Goal: Communication & Community: Answer question/provide support

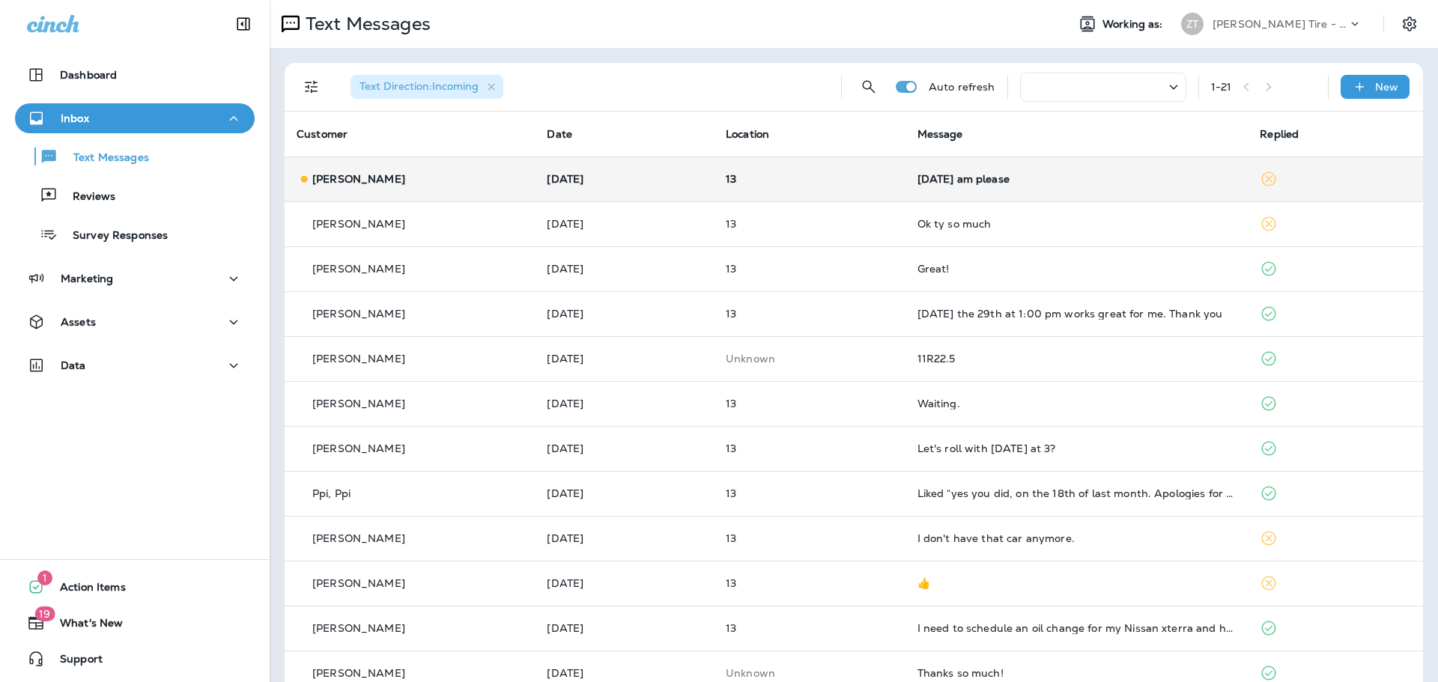
click at [866, 189] on td "13" at bounding box center [810, 179] width 192 height 45
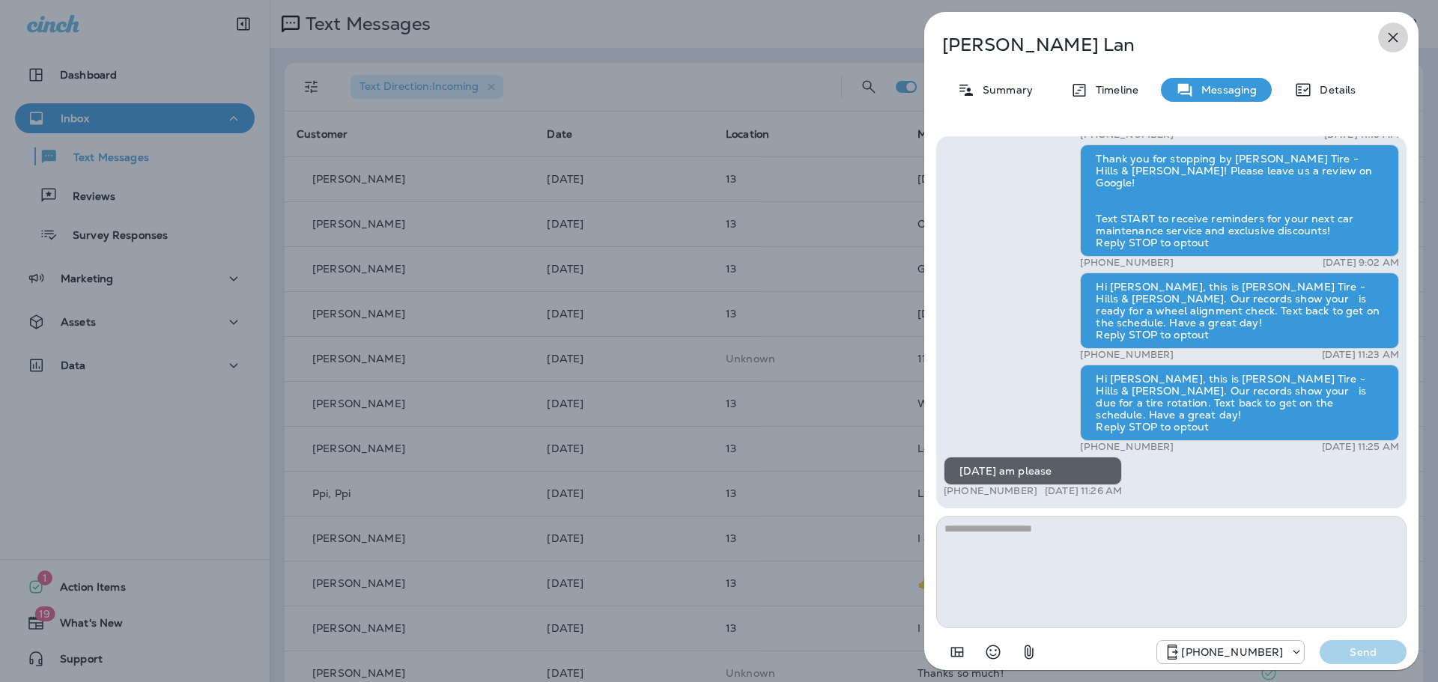
click at [1395, 41] on icon "button" at bounding box center [1393, 37] width 18 height 18
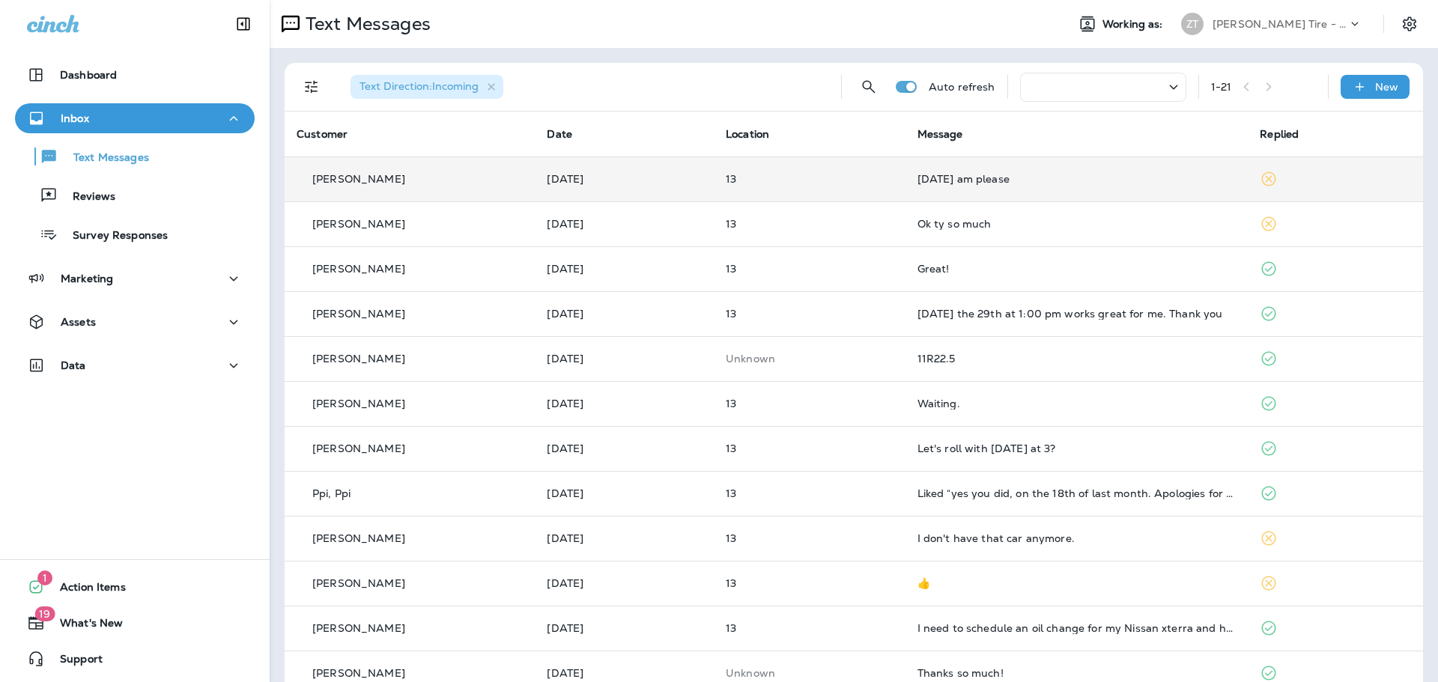
click at [890, 178] on p "13" at bounding box center [810, 179] width 168 height 12
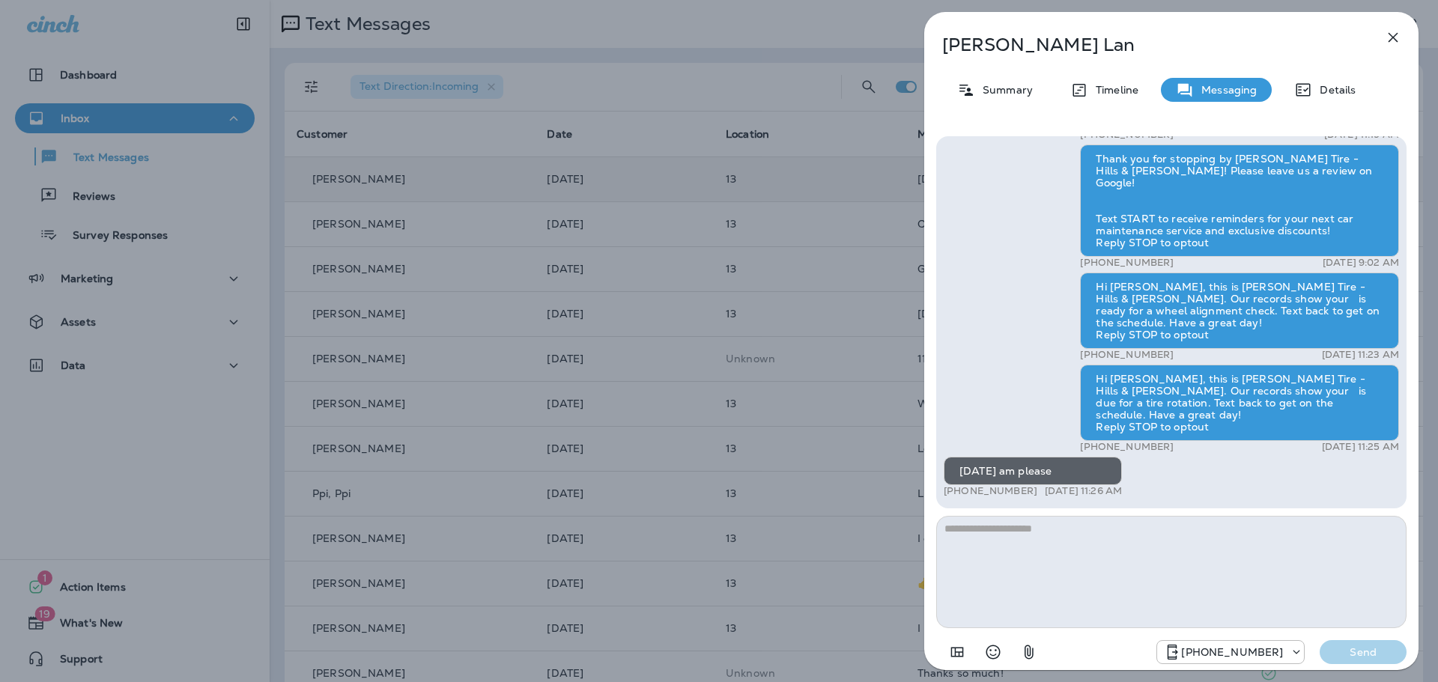
click at [835, 334] on div "[PERSON_NAME] Summary Timeline Messaging Details Hi [PERSON_NAME], this is [PER…" at bounding box center [719, 341] width 1438 height 682
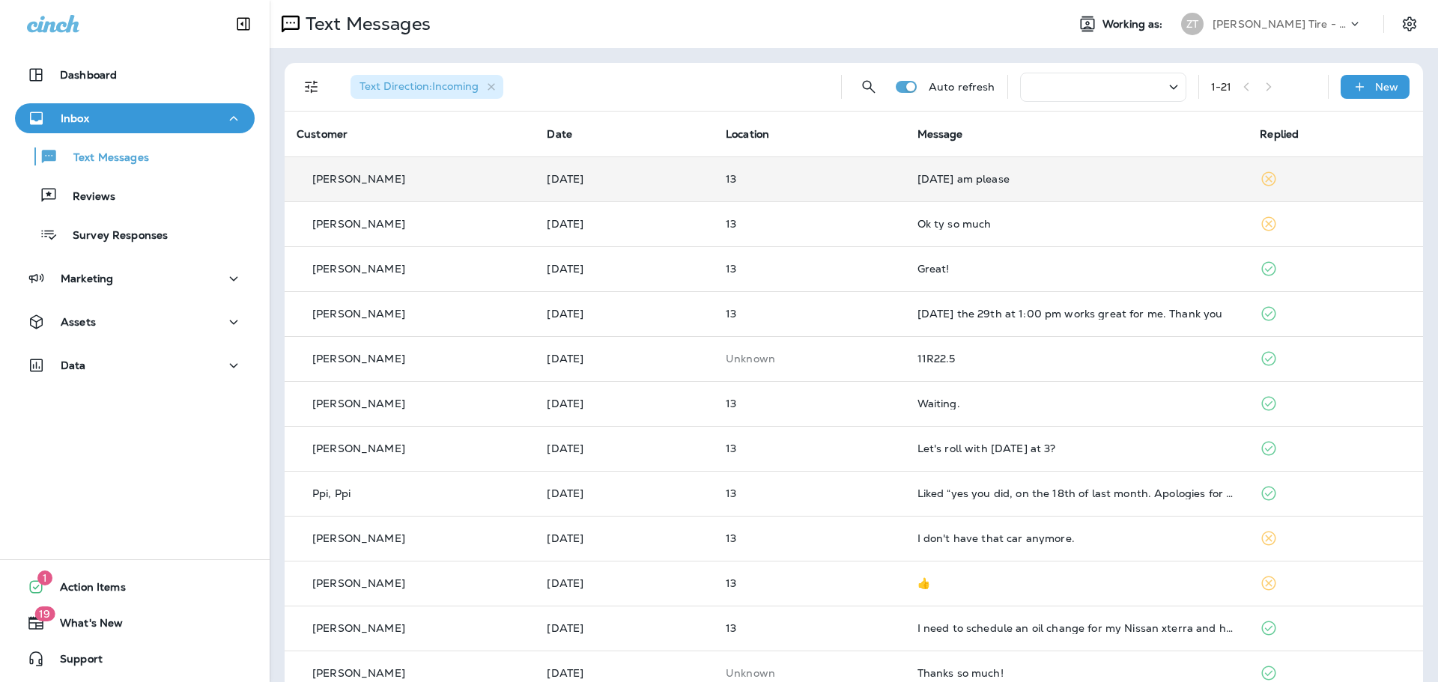
click at [808, 176] on p "13" at bounding box center [810, 179] width 168 height 12
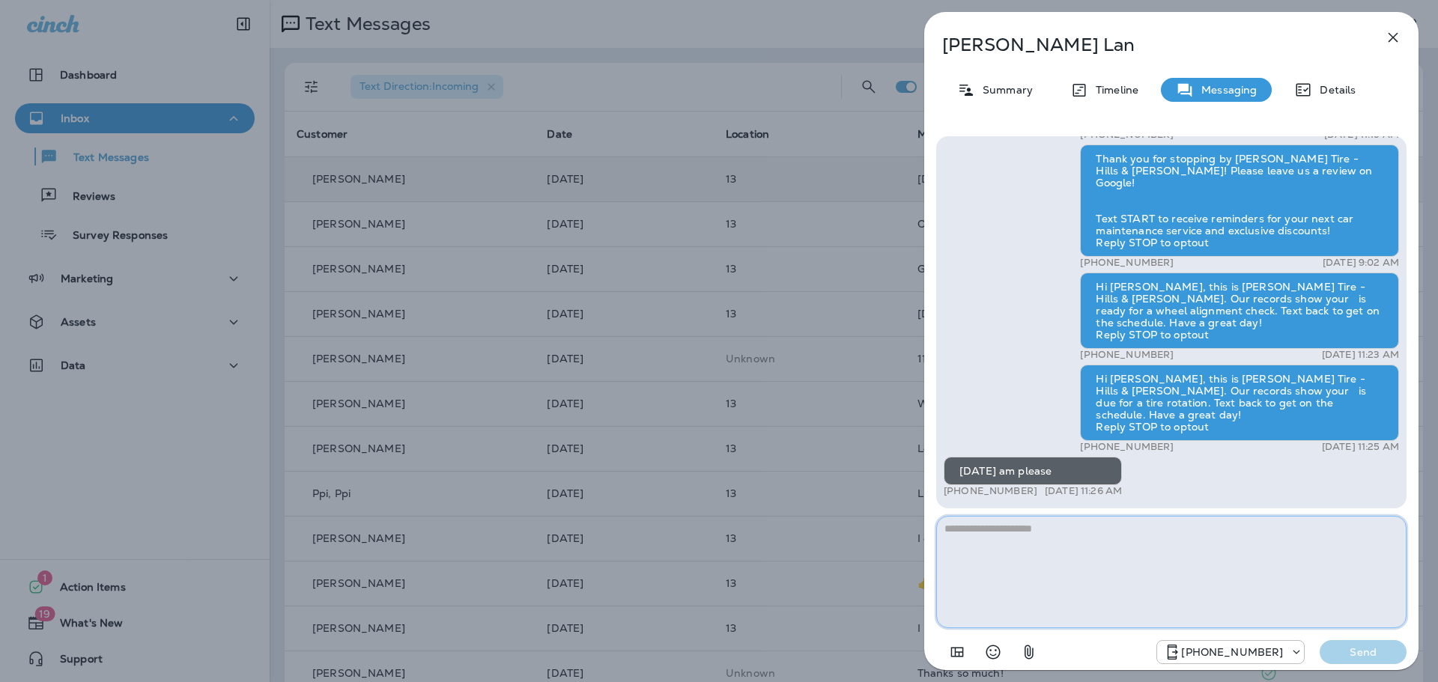
click at [955, 527] on textarea at bounding box center [1171, 572] width 470 height 112
type textarea "*"
type textarea "**********"
click at [1362, 649] on p "Send" at bounding box center [1363, 652] width 63 height 13
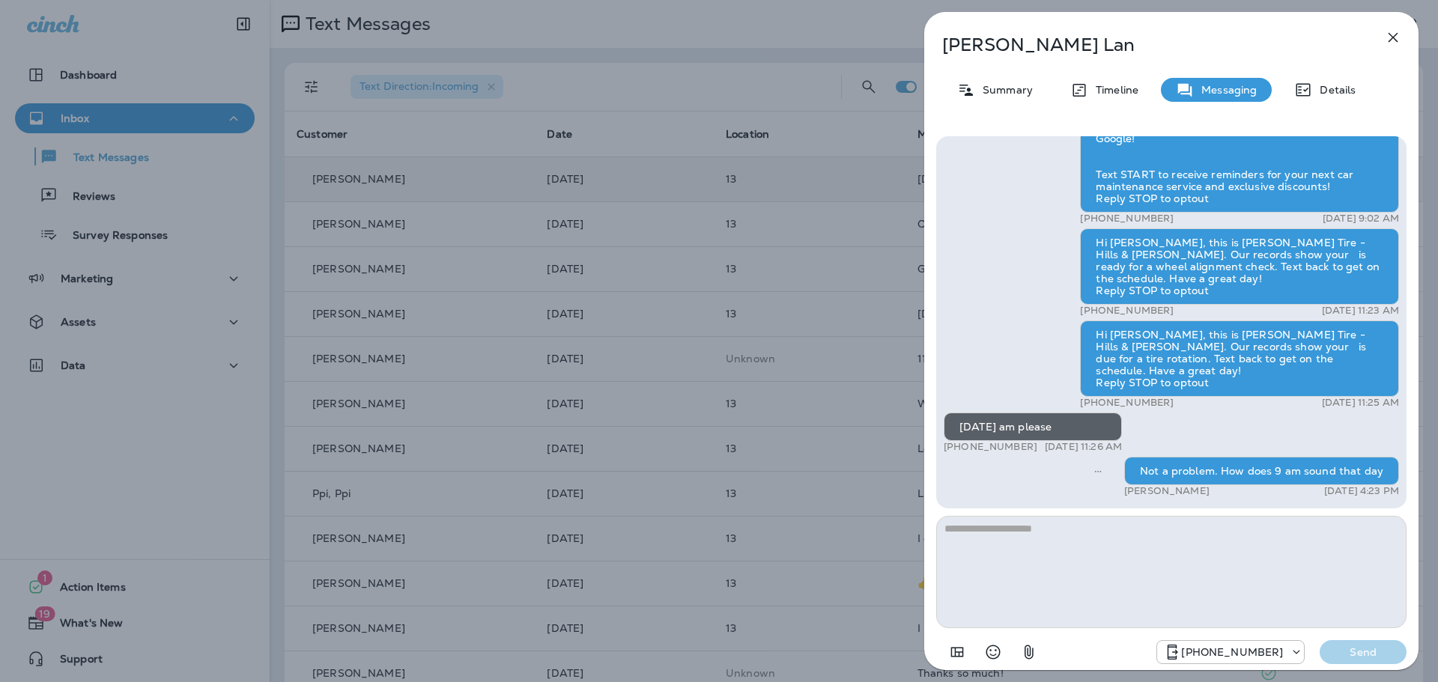
click at [776, 281] on div "[PERSON_NAME] Summary Timeline Messaging Details Hi [PERSON_NAME], this is [PER…" at bounding box center [719, 341] width 1438 height 682
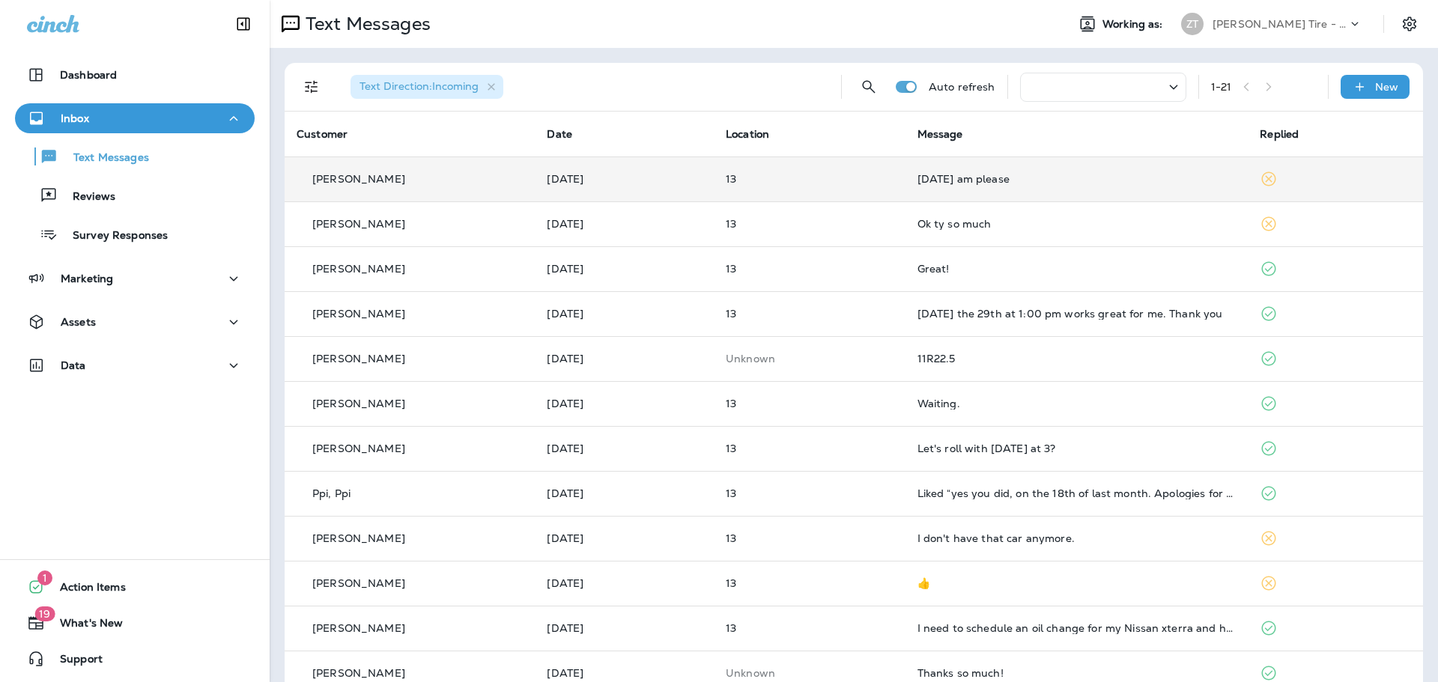
click at [1280, 16] on div "[PERSON_NAME] Tire - Hills & [PERSON_NAME]" at bounding box center [1280, 24] width 135 height 22
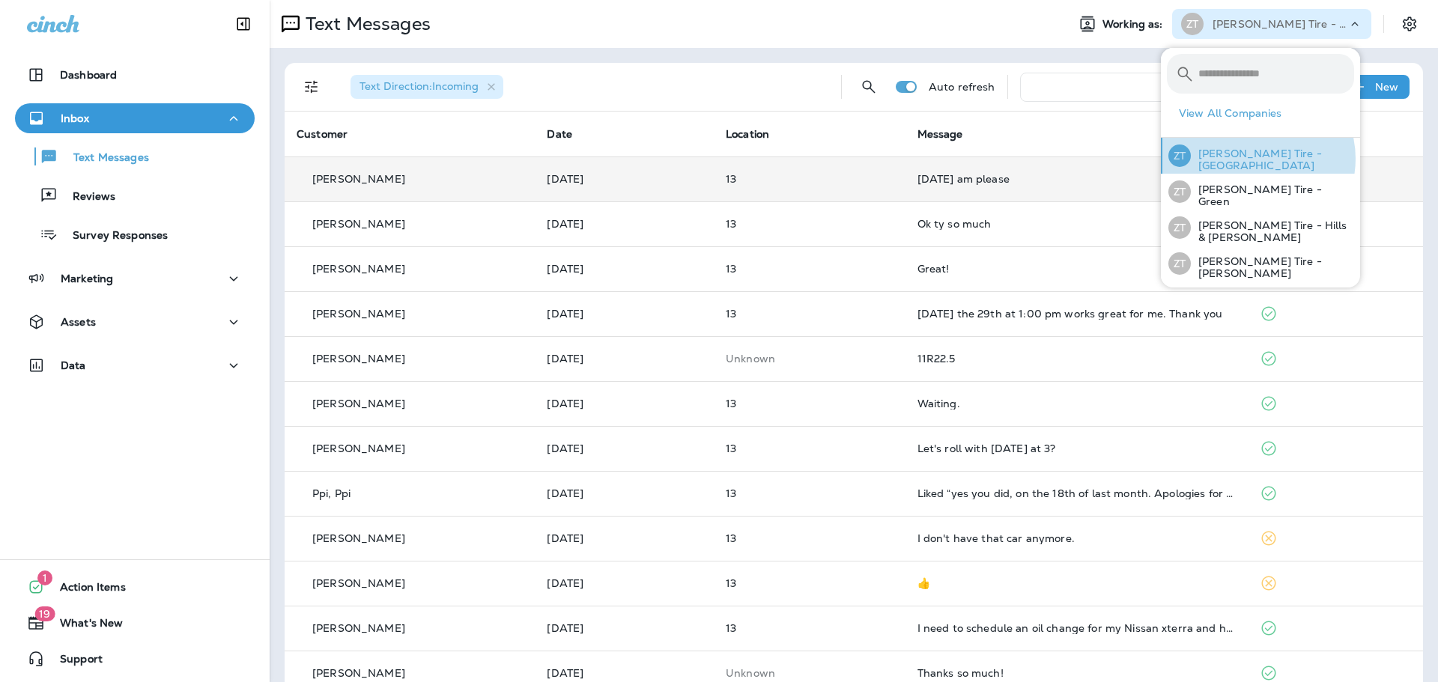
click at [1254, 159] on p "[PERSON_NAME] Tire - [GEOGRAPHIC_DATA]" at bounding box center [1272, 160] width 163 height 24
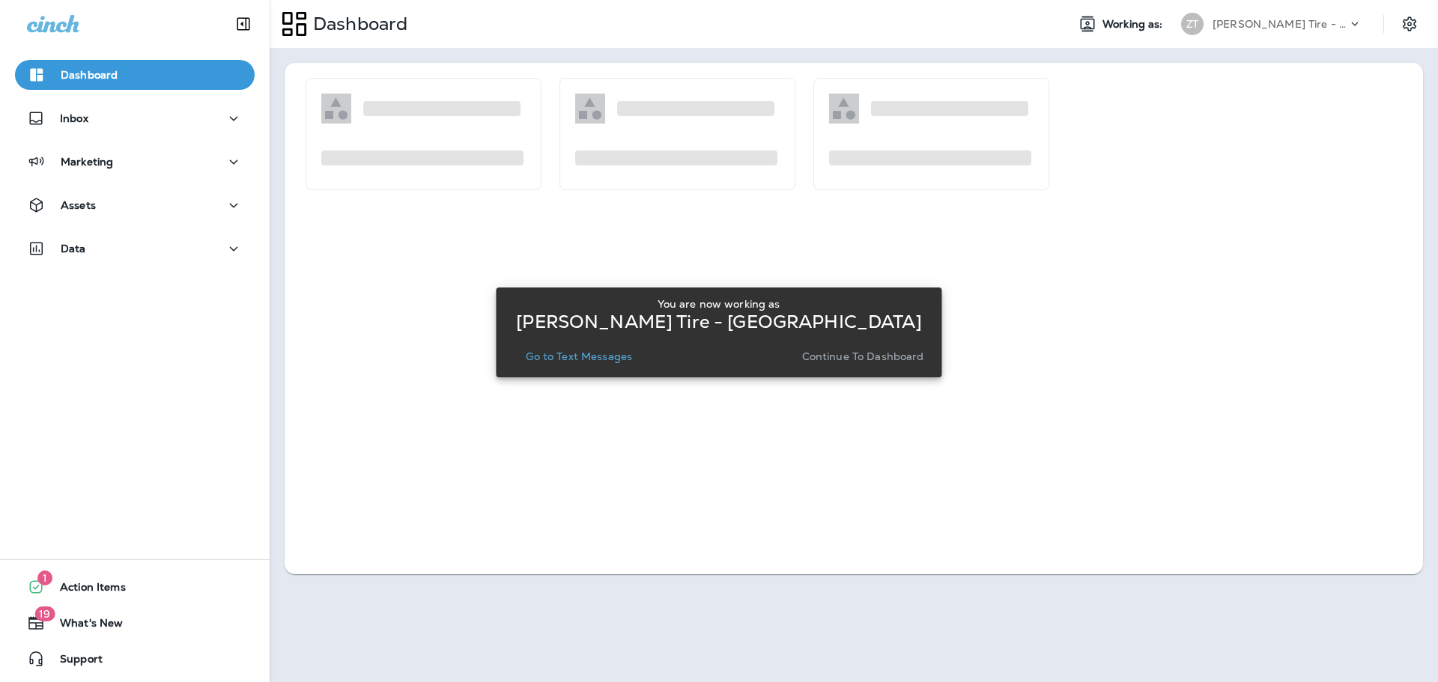
click at [892, 357] on p "Continue to Dashboard" at bounding box center [863, 357] width 122 height 12
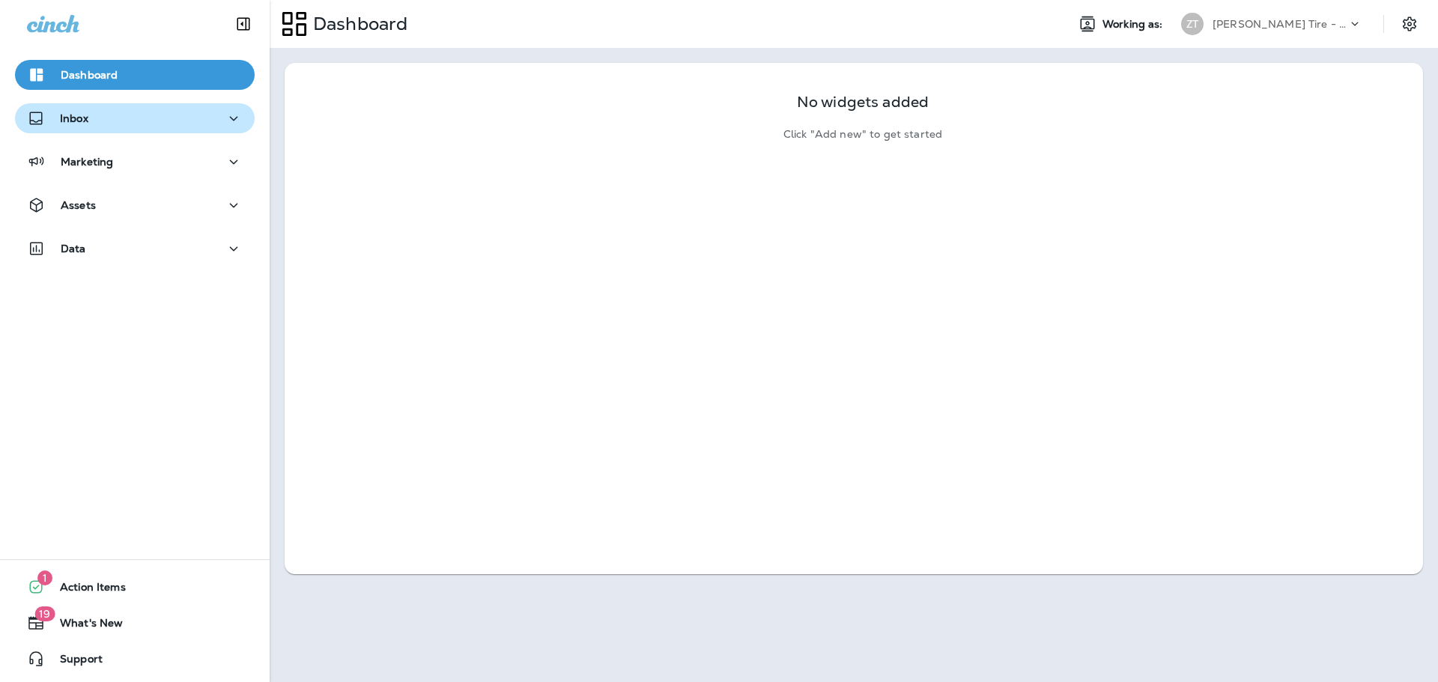
click at [150, 126] on div "Inbox" at bounding box center [135, 118] width 216 height 19
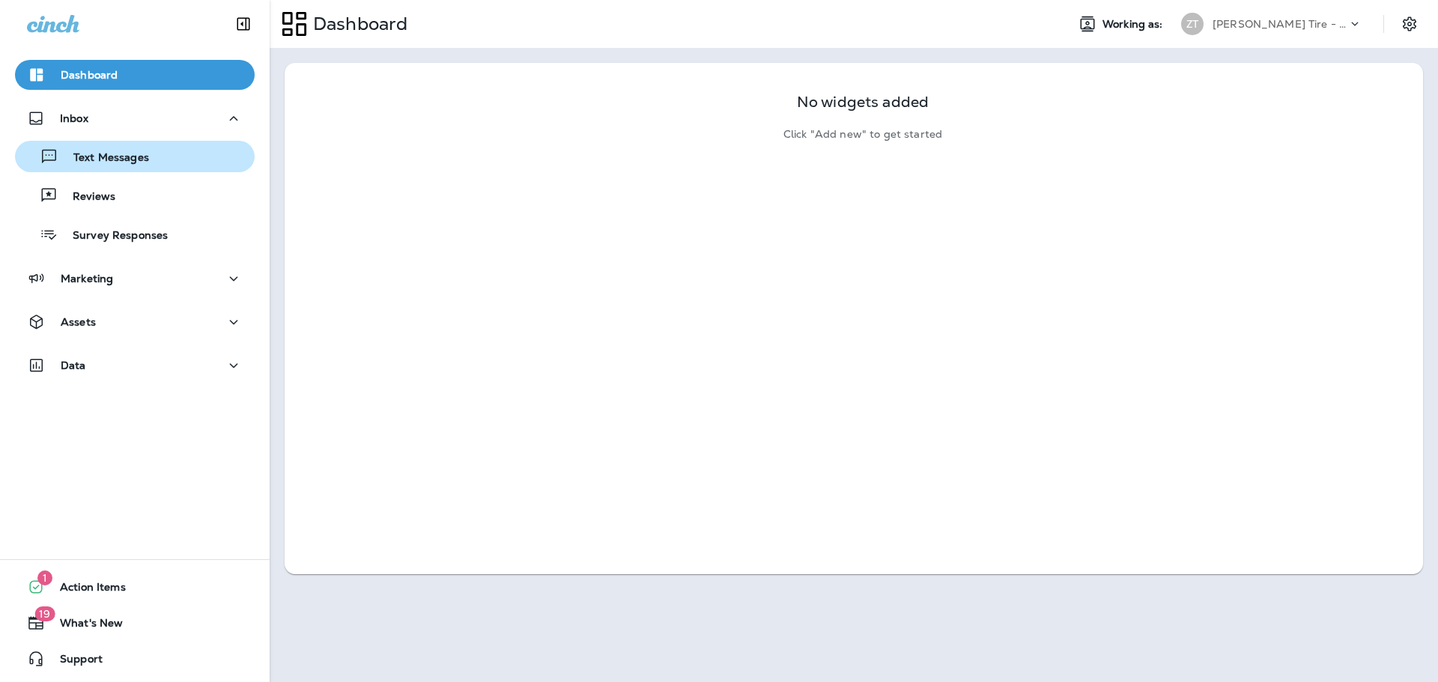
click at [137, 151] on p "Text Messages" at bounding box center [103, 158] width 91 height 14
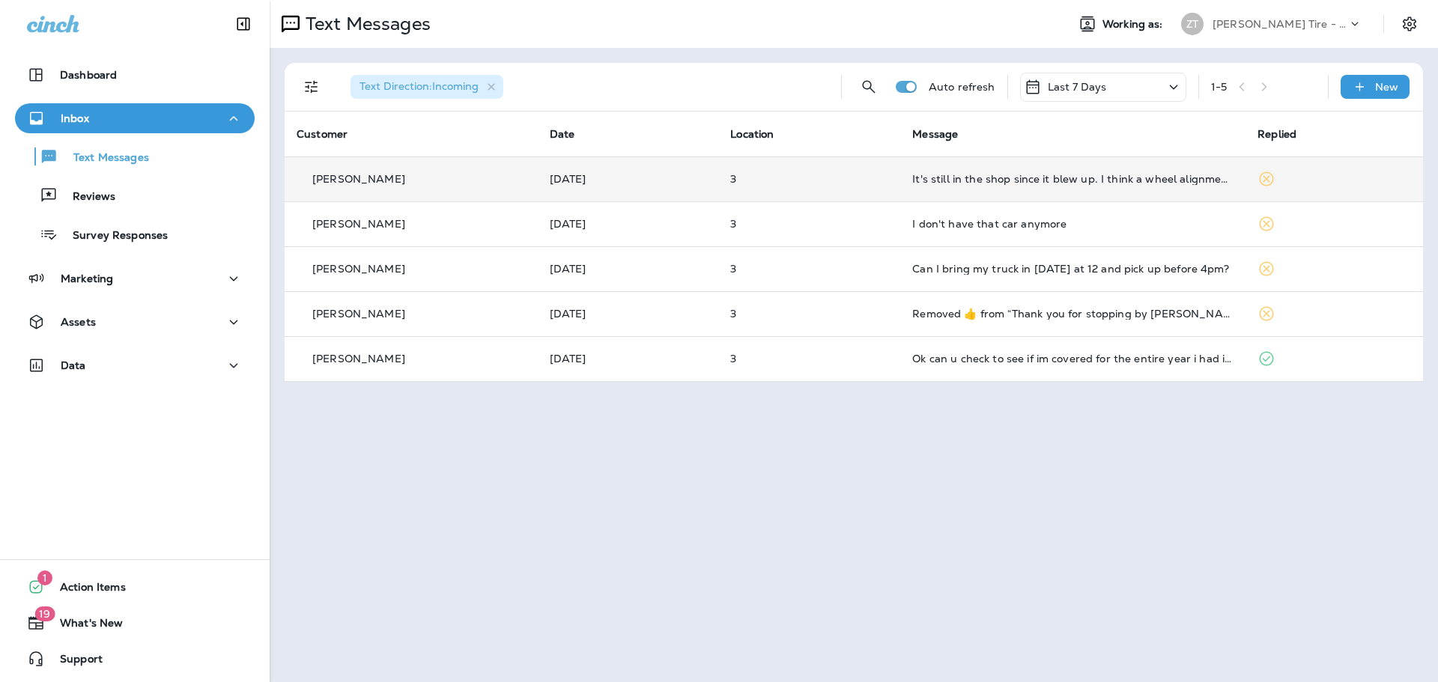
click at [999, 190] on td "It's still in the shop since it blew up. I think a wheel alignment is the least…" at bounding box center [1072, 179] width 345 height 45
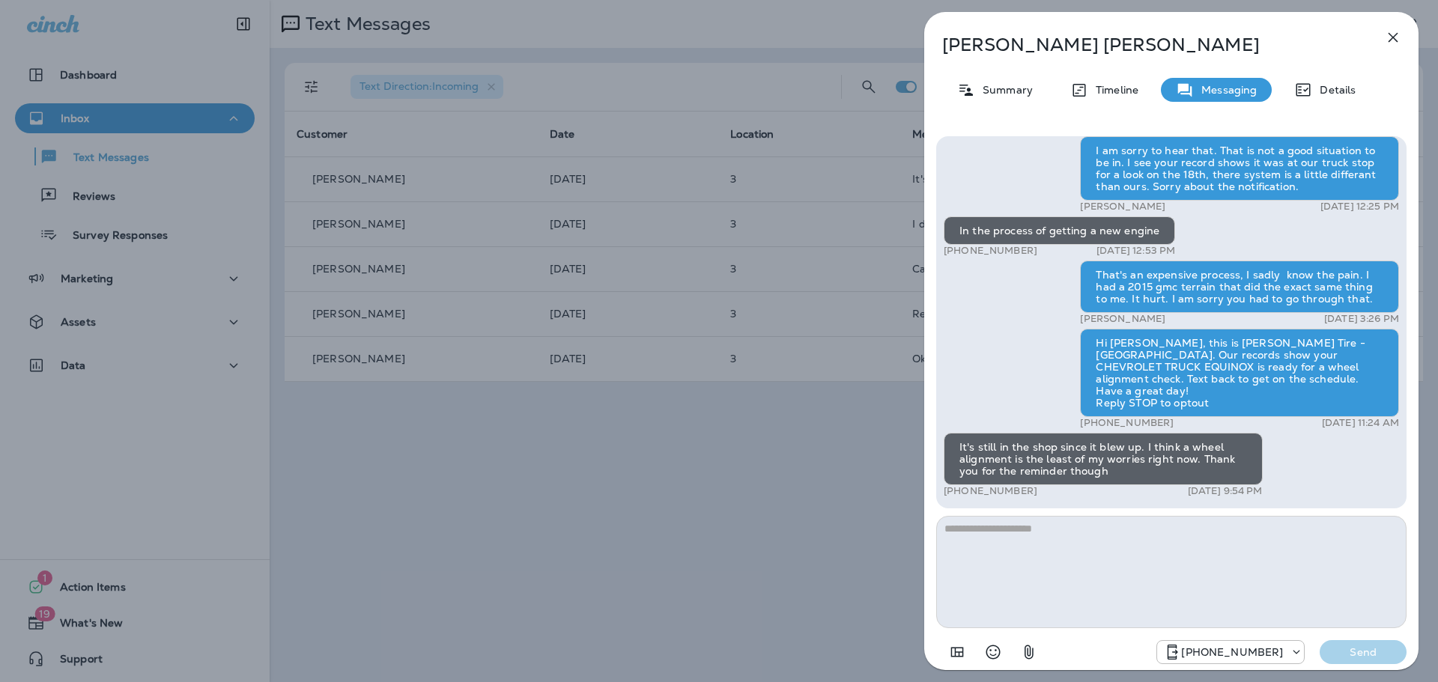
click at [990, 545] on textarea at bounding box center [1171, 572] width 470 height 112
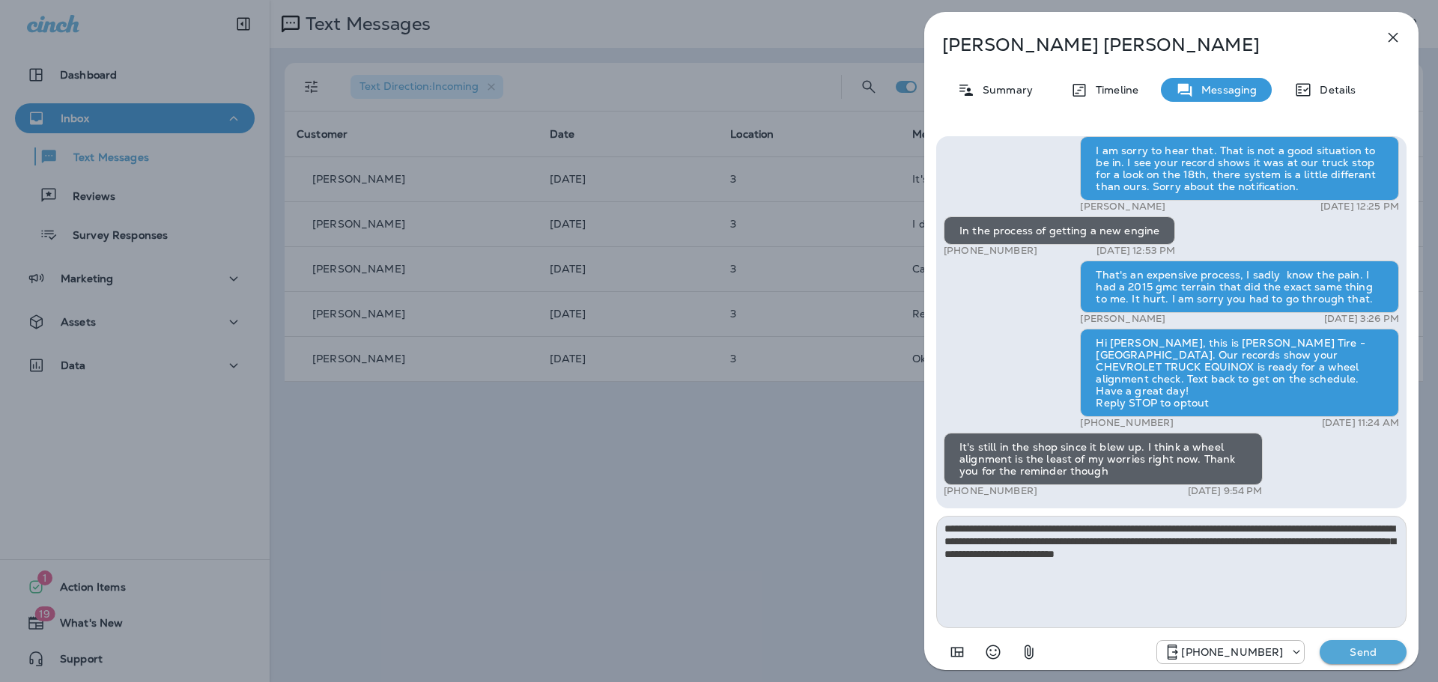
type textarea "**********"
click at [1367, 647] on p "Send" at bounding box center [1363, 652] width 63 height 13
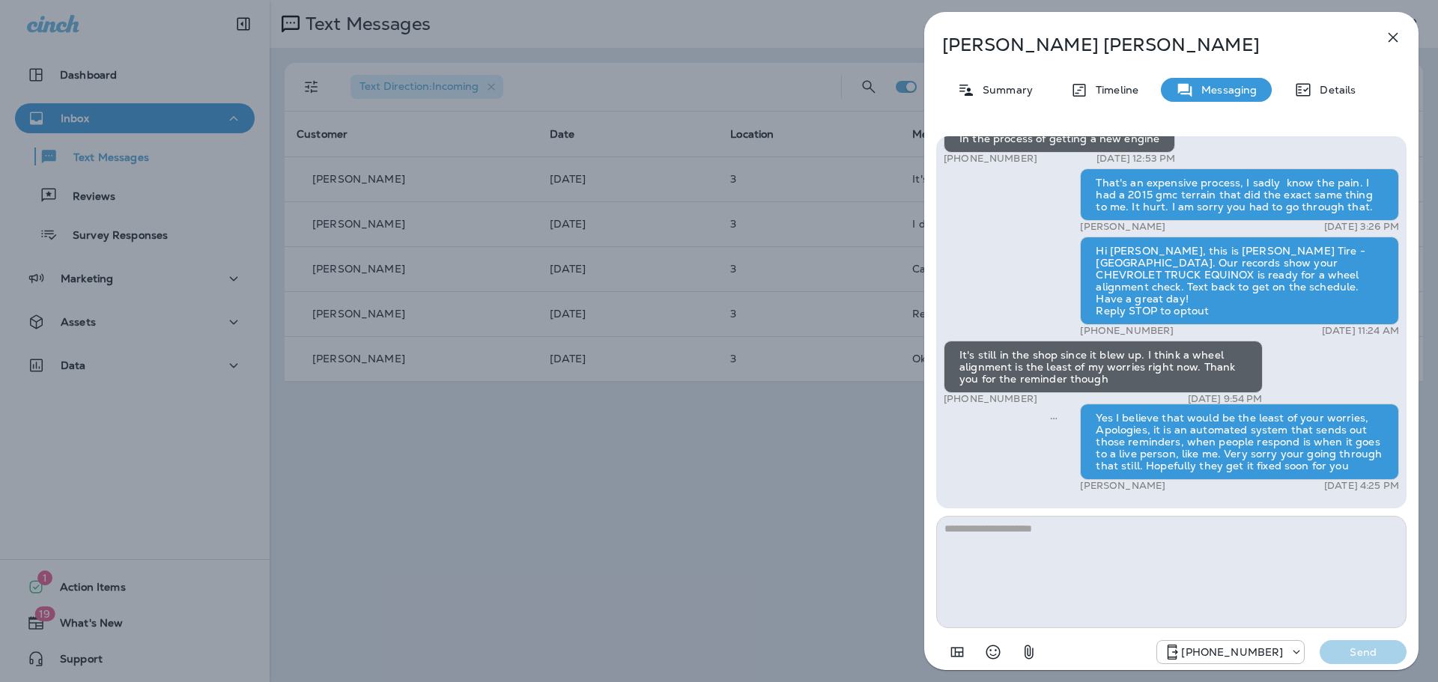
click at [784, 460] on div "[PERSON_NAME] Summary Timeline Messaging Details Thank you for stopping by [PER…" at bounding box center [719, 341] width 1438 height 682
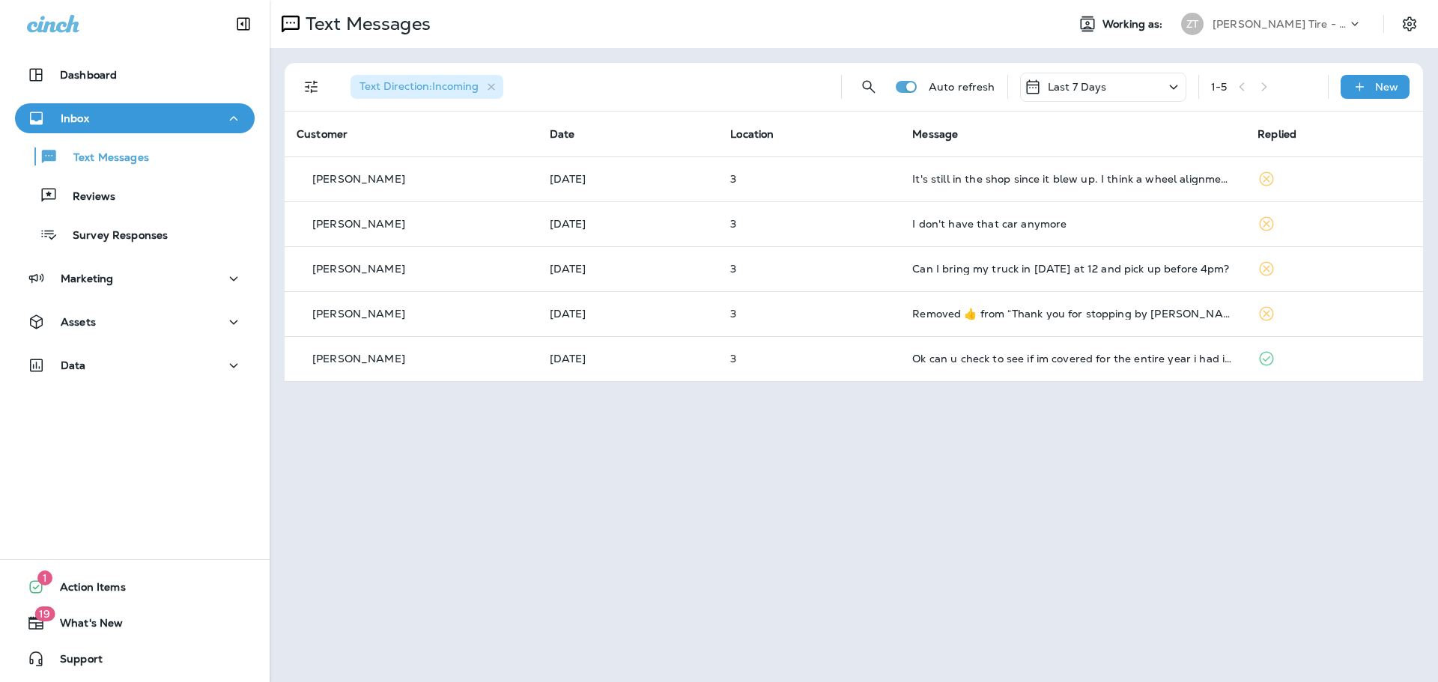
click at [1272, 31] on div "[PERSON_NAME] Tire - [GEOGRAPHIC_DATA]" at bounding box center [1280, 24] width 135 height 22
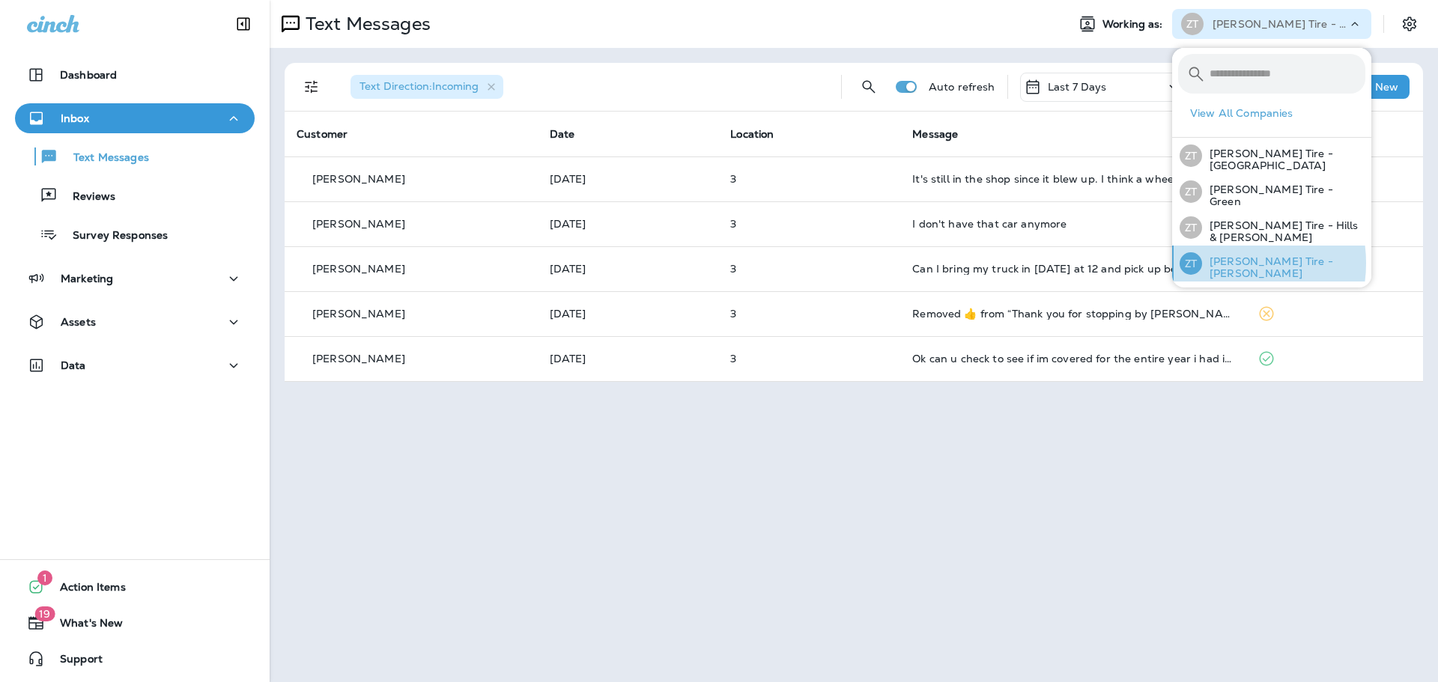
click at [1221, 260] on p "[PERSON_NAME] Tire - [PERSON_NAME]" at bounding box center [1283, 267] width 163 height 24
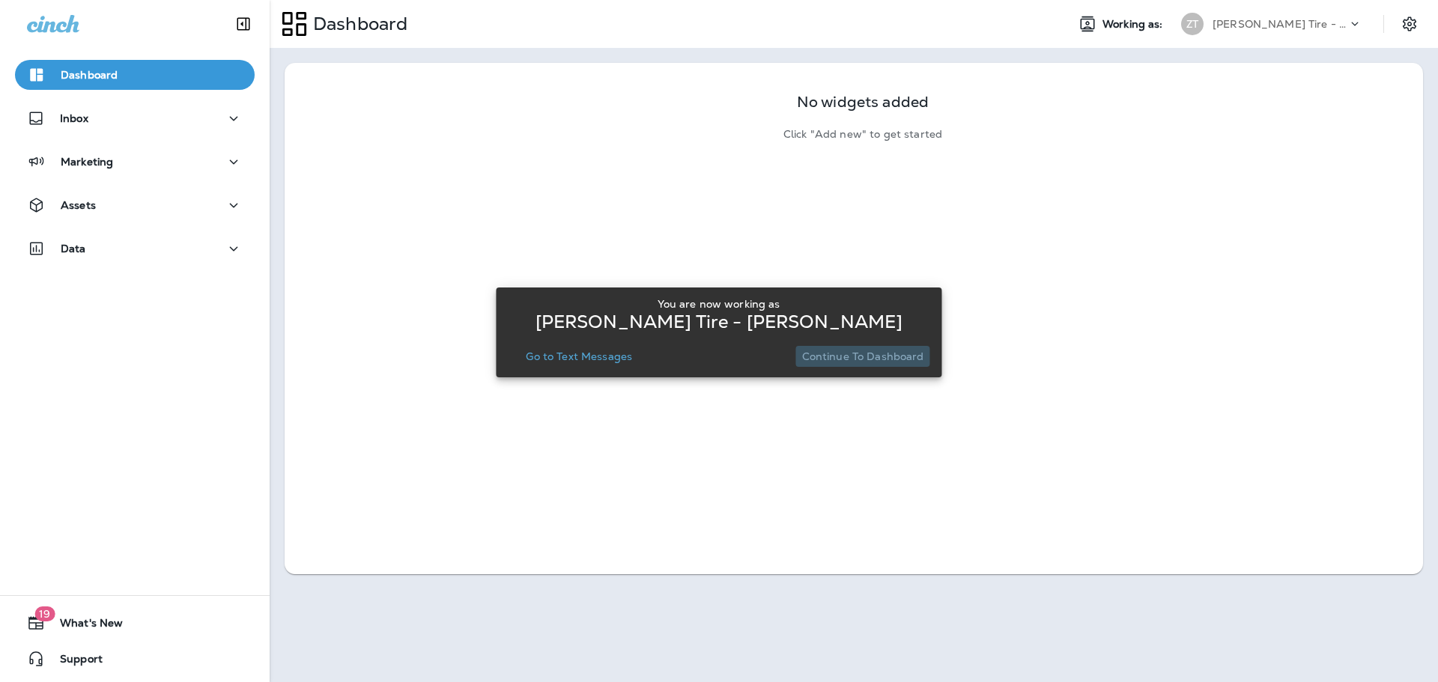
click at [869, 352] on p "Continue to Dashboard" at bounding box center [863, 357] width 122 height 12
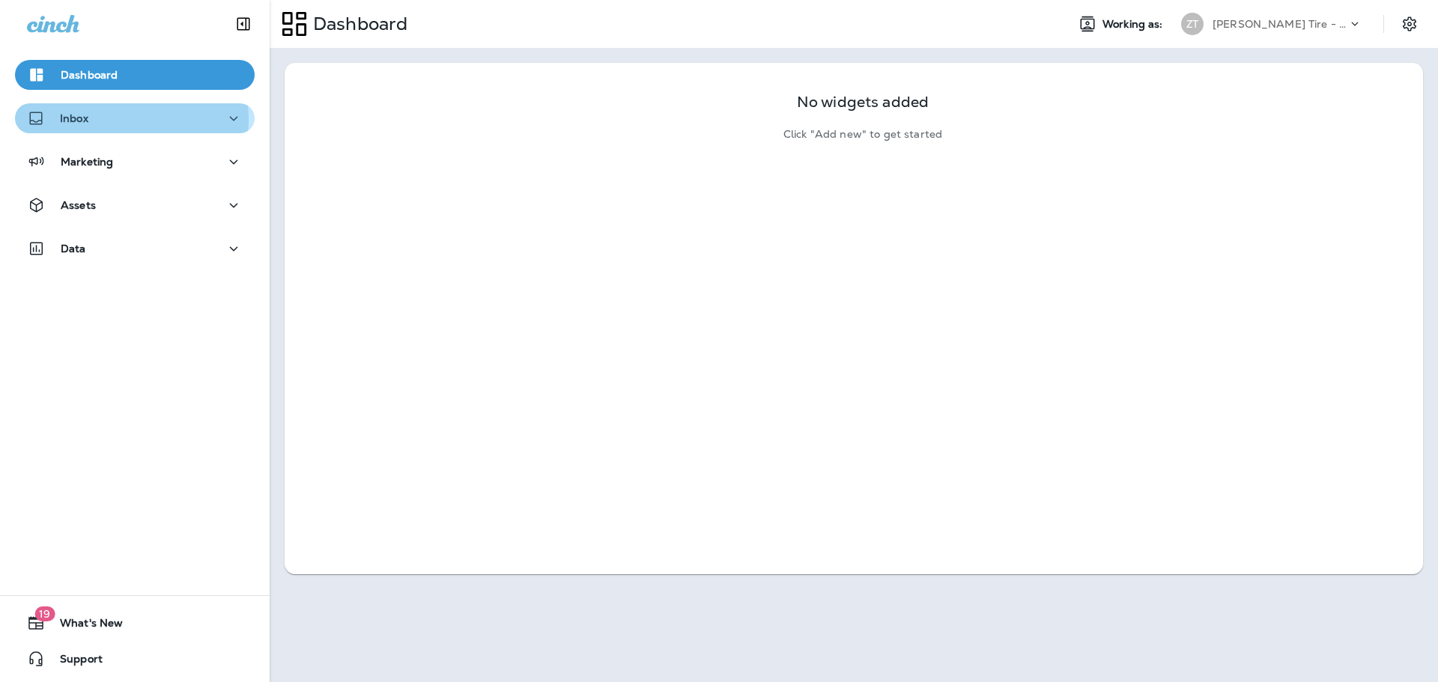
click at [117, 119] on div "Inbox" at bounding box center [135, 118] width 216 height 19
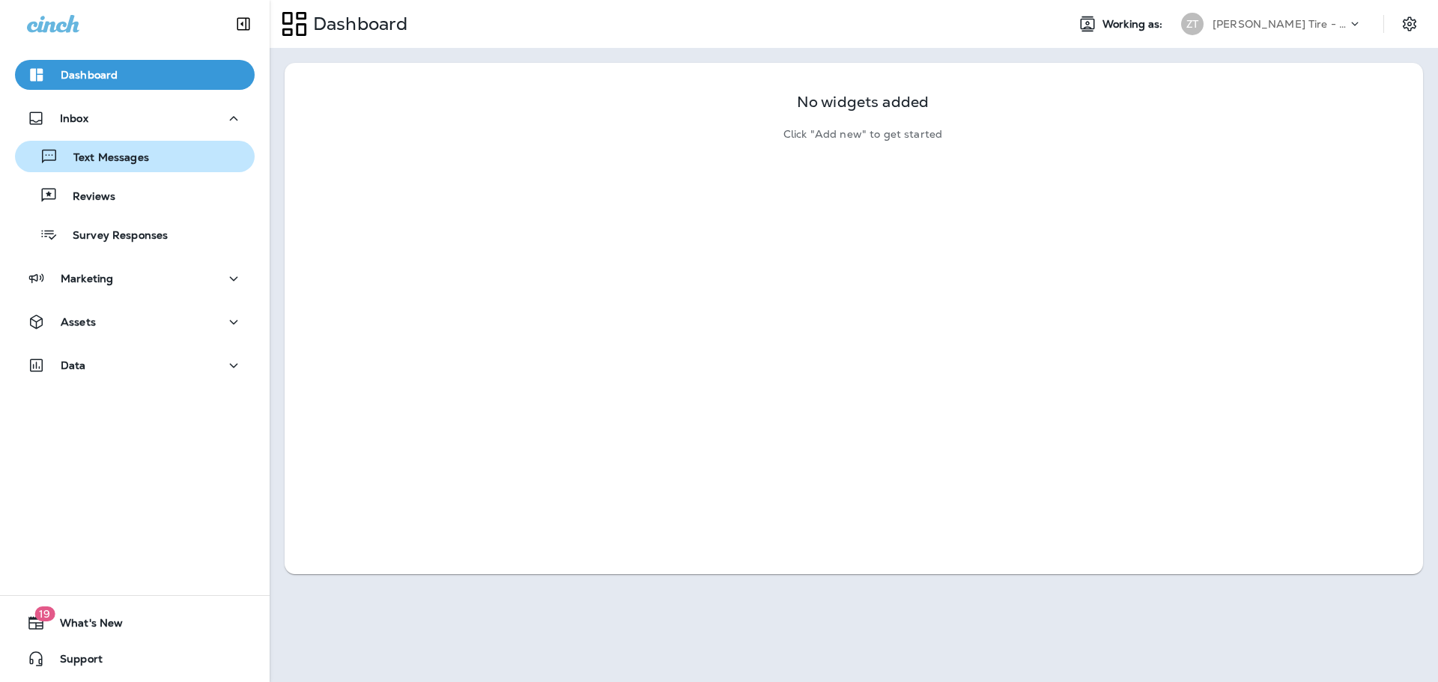
click at [116, 148] on div "Text Messages" at bounding box center [85, 156] width 128 height 22
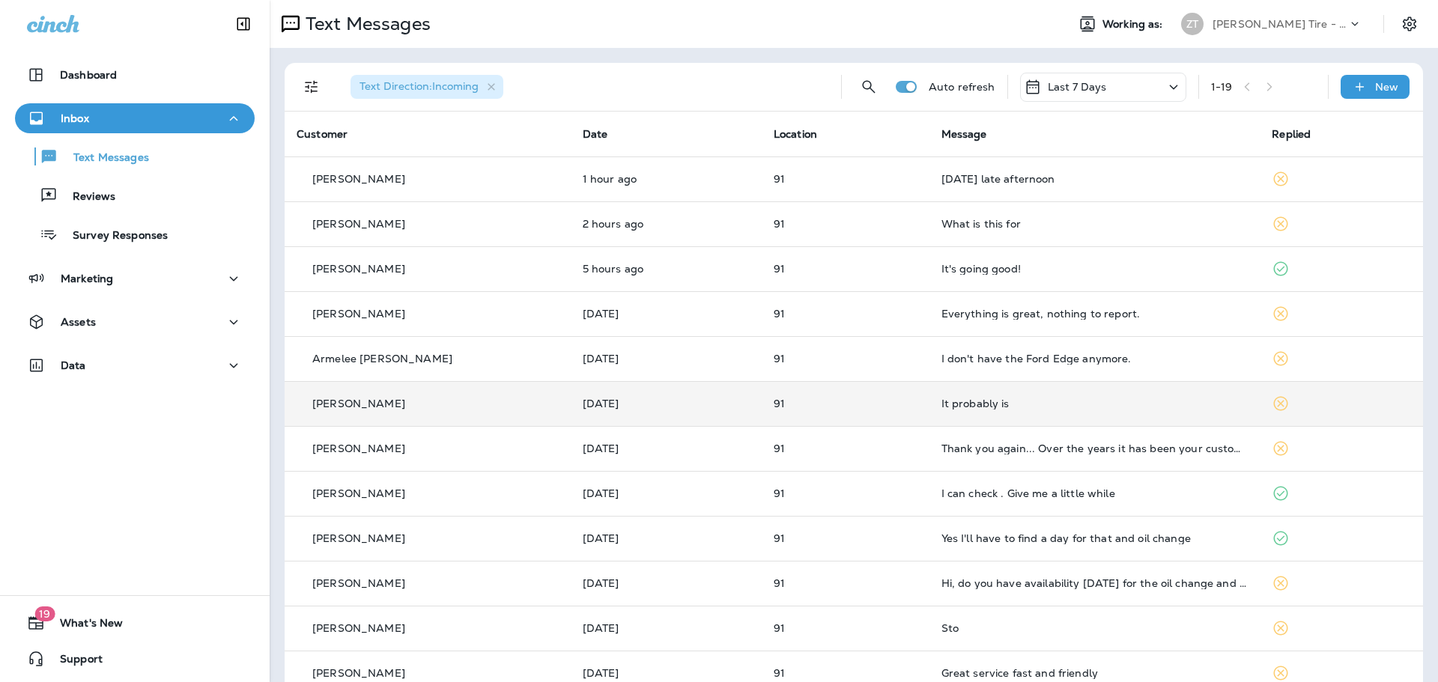
click at [830, 400] on p "91" at bounding box center [846, 404] width 144 height 12
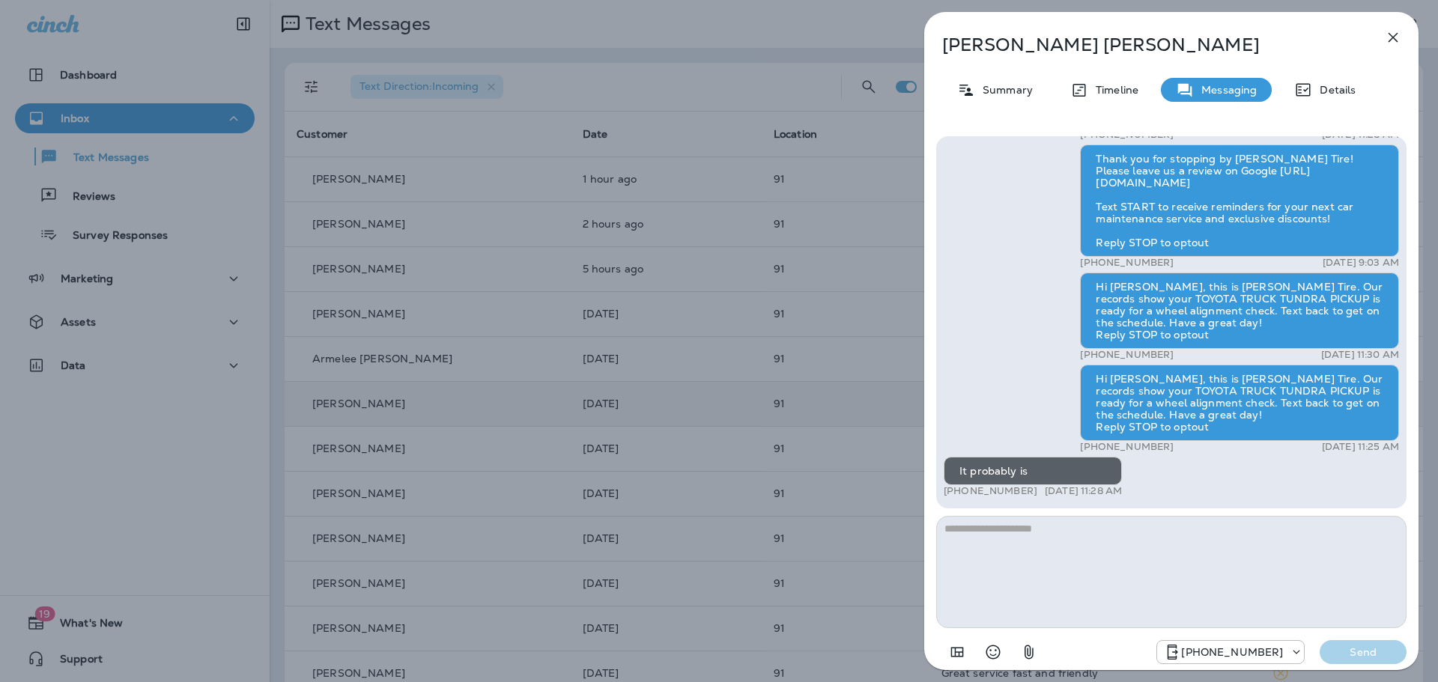
click at [975, 534] on textarea at bounding box center [1171, 572] width 470 height 112
type textarea "**********"
click at [1333, 651] on p "Send" at bounding box center [1363, 652] width 63 height 13
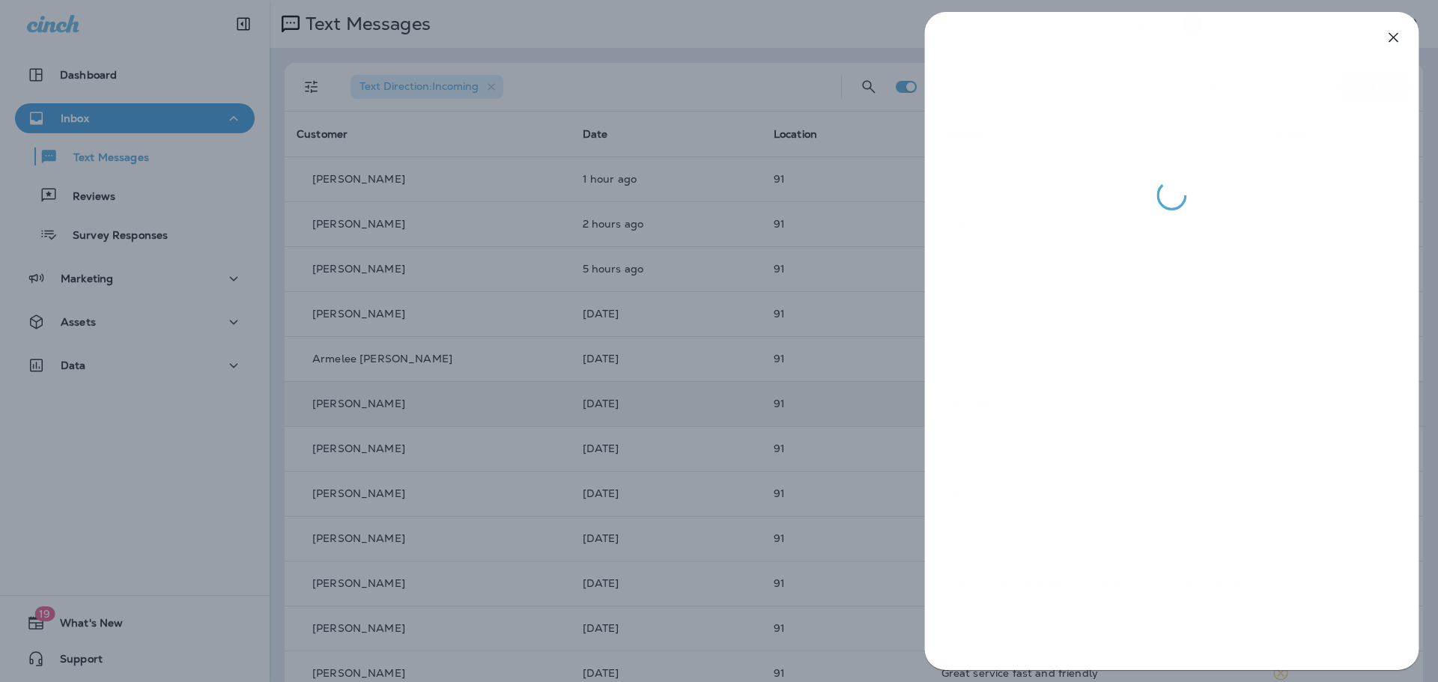
click at [701, 383] on div at bounding box center [719, 341] width 1438 height 682
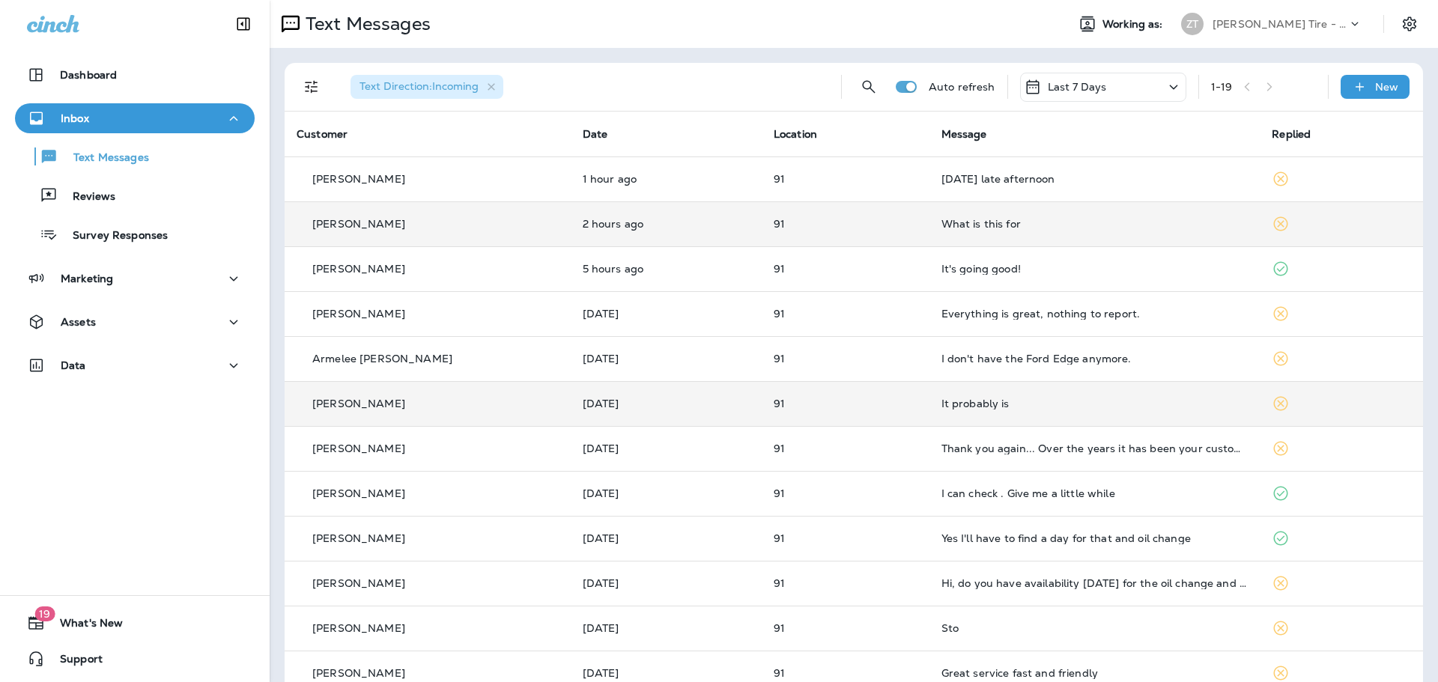
click at [957, 225] on div "What is this for" at bounding box center [1095, 224] width 307 height 12
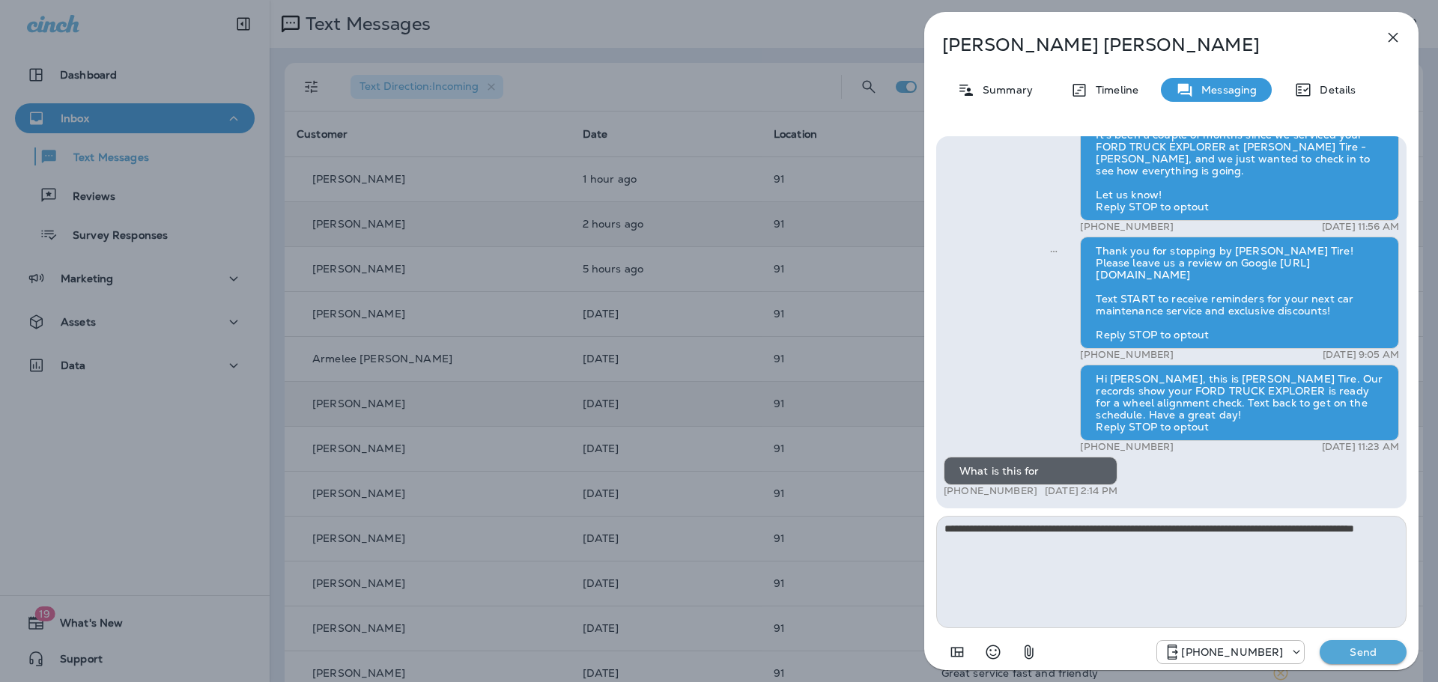
type textarea "**********"
click at [1354, 655] on p "Send" at bounding box center [1363, 652] width 63 height 13
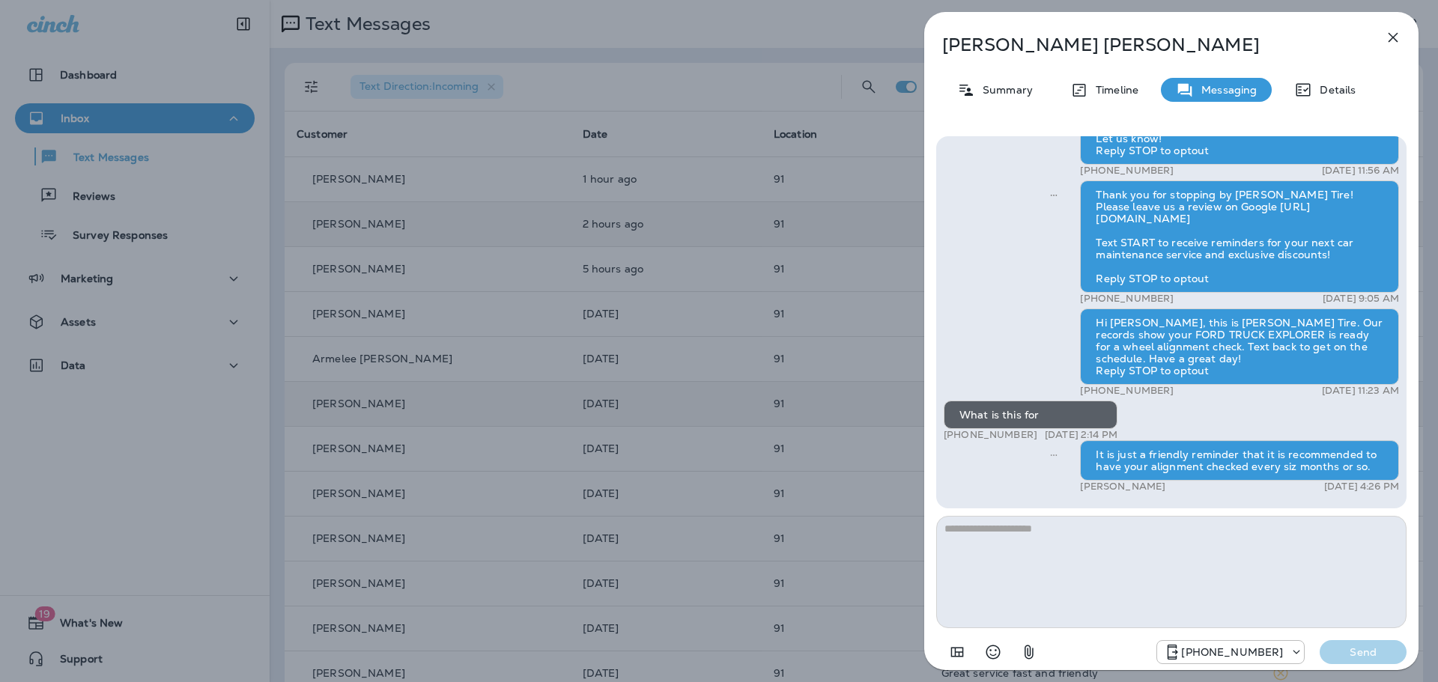
click at [691, 302] on div "[PERSON_NAME] Summary Timeline Messaging Details Thank you for stopping by [PER…" at bounding box center [719, 341] width 1438 height 682
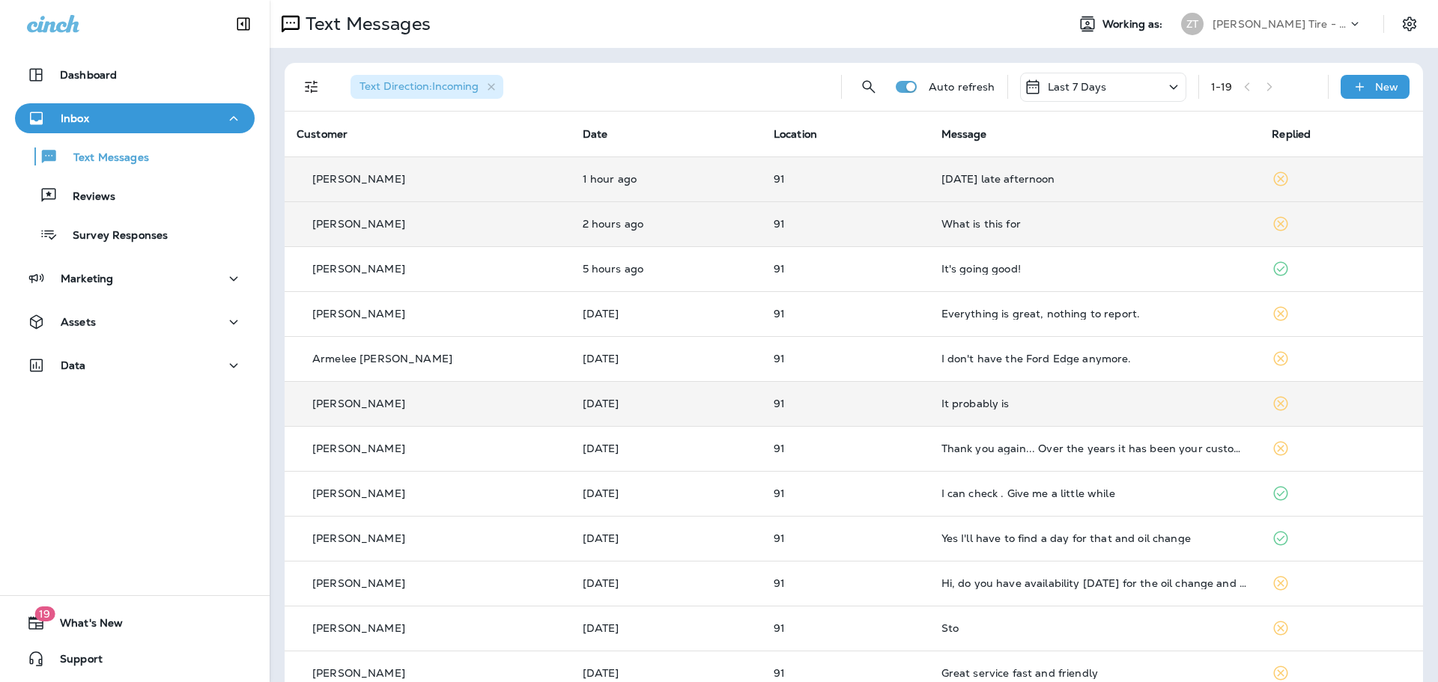
click at [972, 187] on td "[DATE] late afternoon" at bounding box center [1095, 179] width 331 height 45
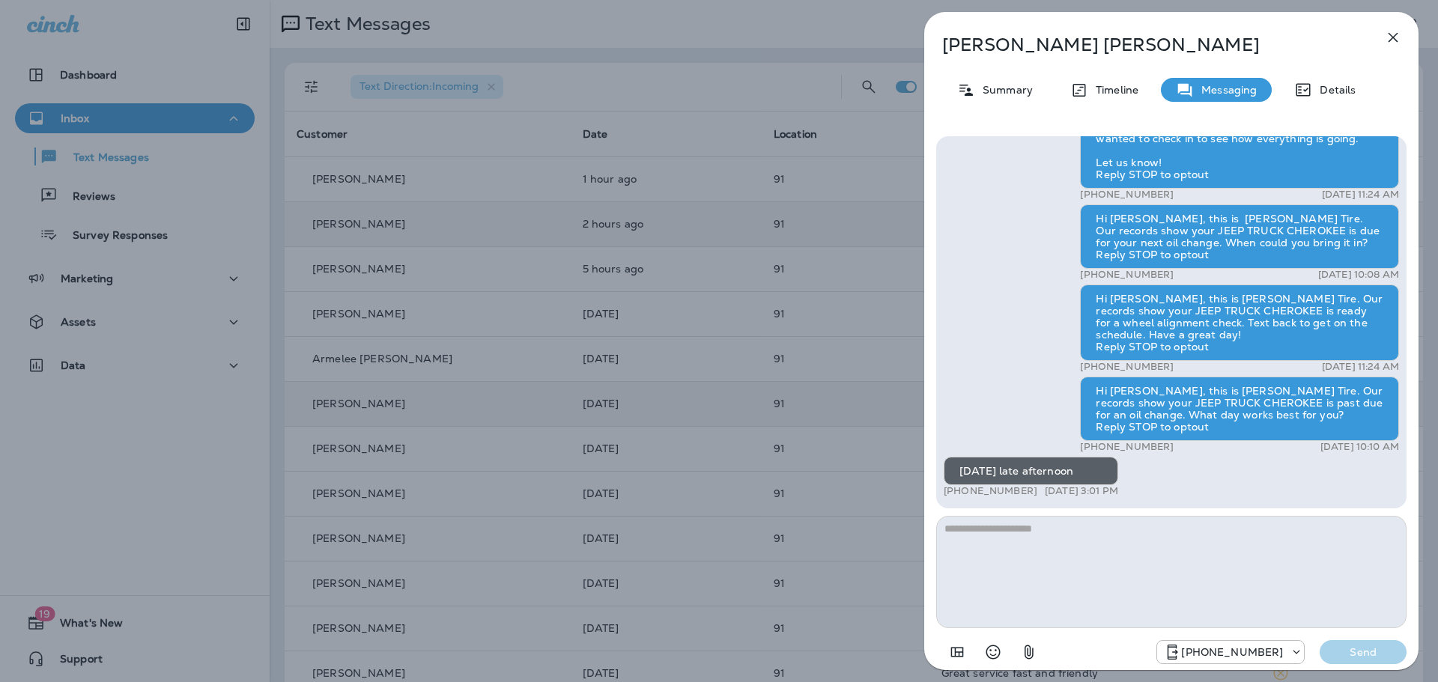
click at [1391, 41] on icon "button" at bounding box center [1393, 37] width 18 height 18
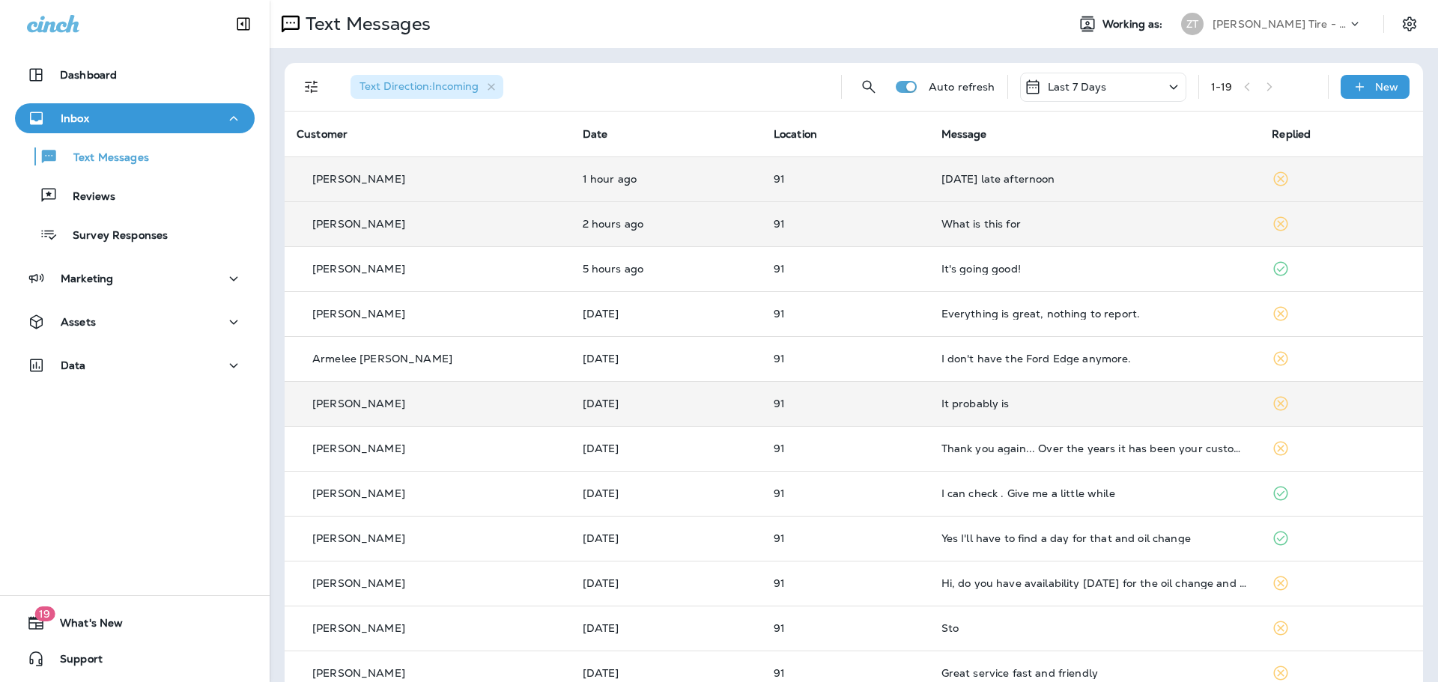
click at [944, 184] on div "[DATE] late afternoon" at bounding box center [1095, 179] width 307 height 12
click at [944, 184] on div at bounding box center [794, 341] width 1438 height 682
click at [976, 178] on div "[DATE] late afternoon" at bounding box center [1095, 179] width 307 height 12
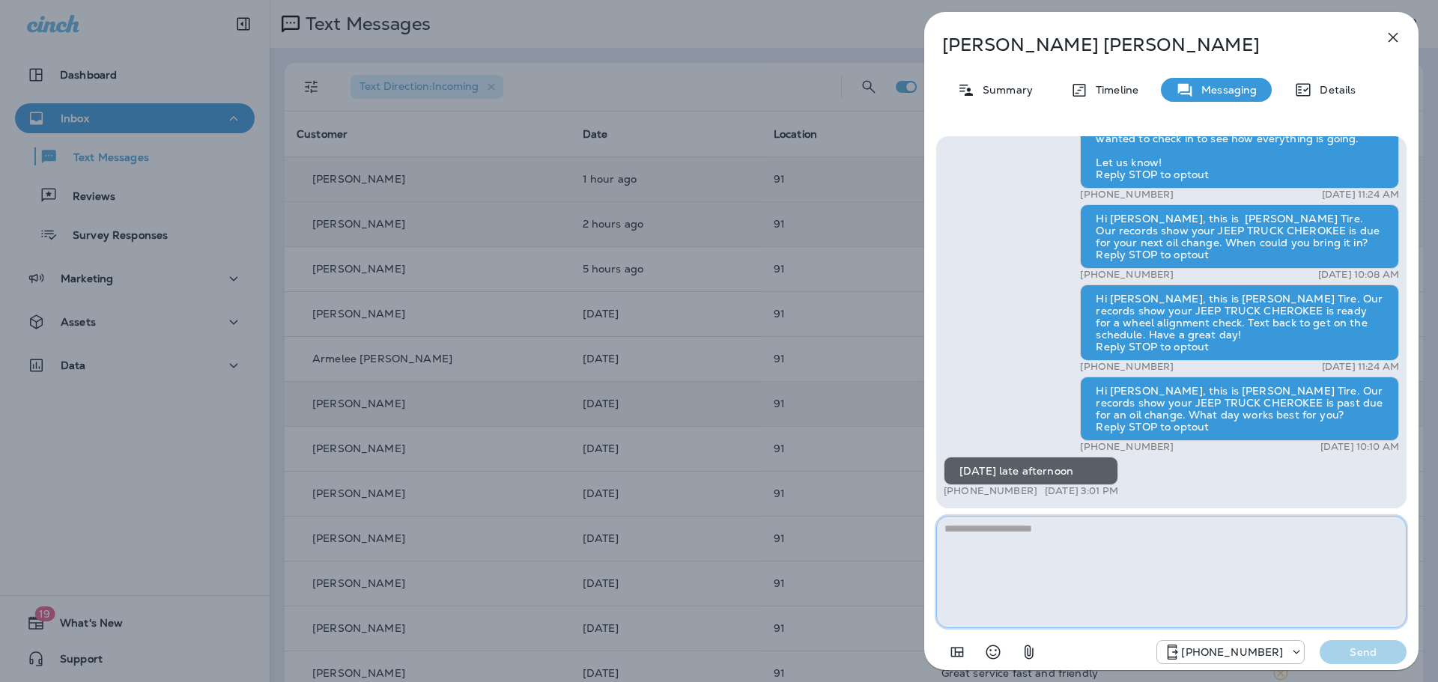
click at [1037, 563] on textarea at bounding box center [1171, 572] width 470 height 112
click at [1085, 535] on textarea "**********" at bounding box center [1171, 572] width 470 height 112
type textarea "**********"
click at [1335, 651] on p "Send" at bounding box center [1363, 652] width 63 height 13
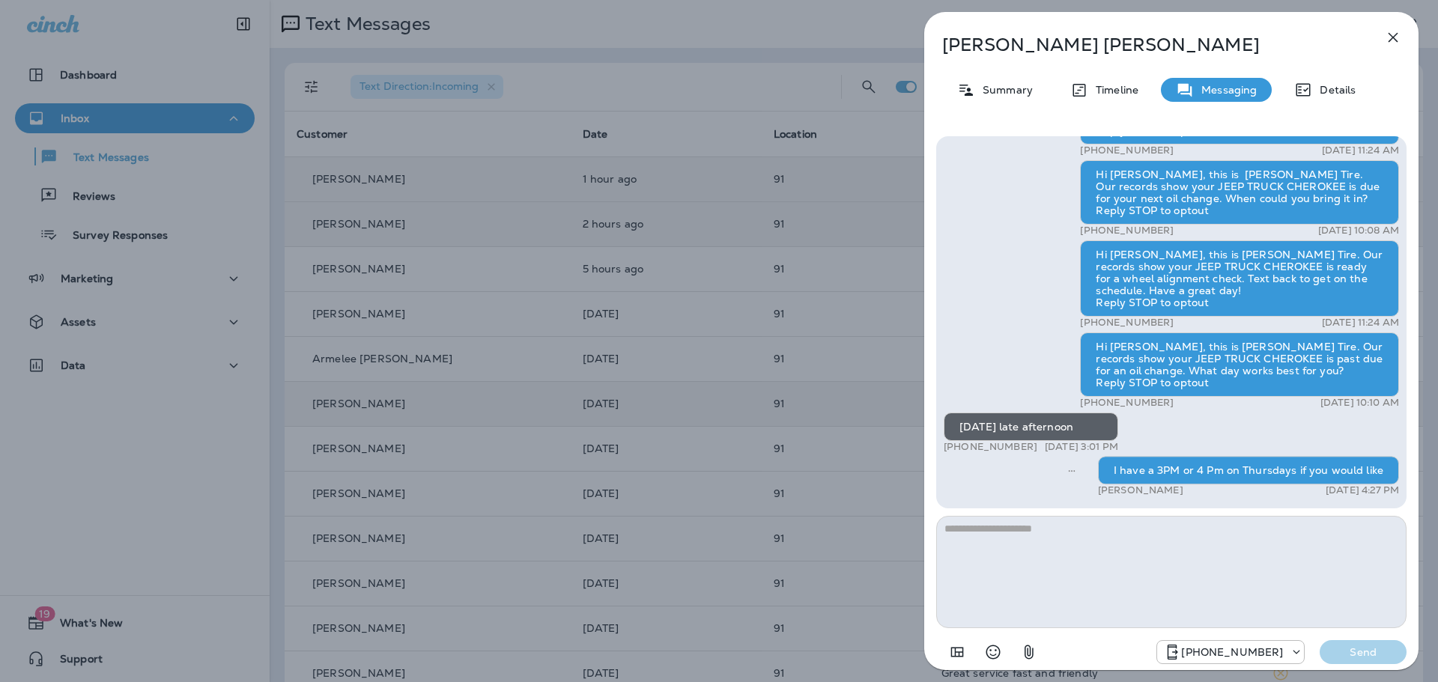
click at [885, 443] on div "[PERSON_NAME] Summary Timeline Messaging Details Thank you for stopping by [PER…" at bounding box center [719, 341] width 1438 height 682
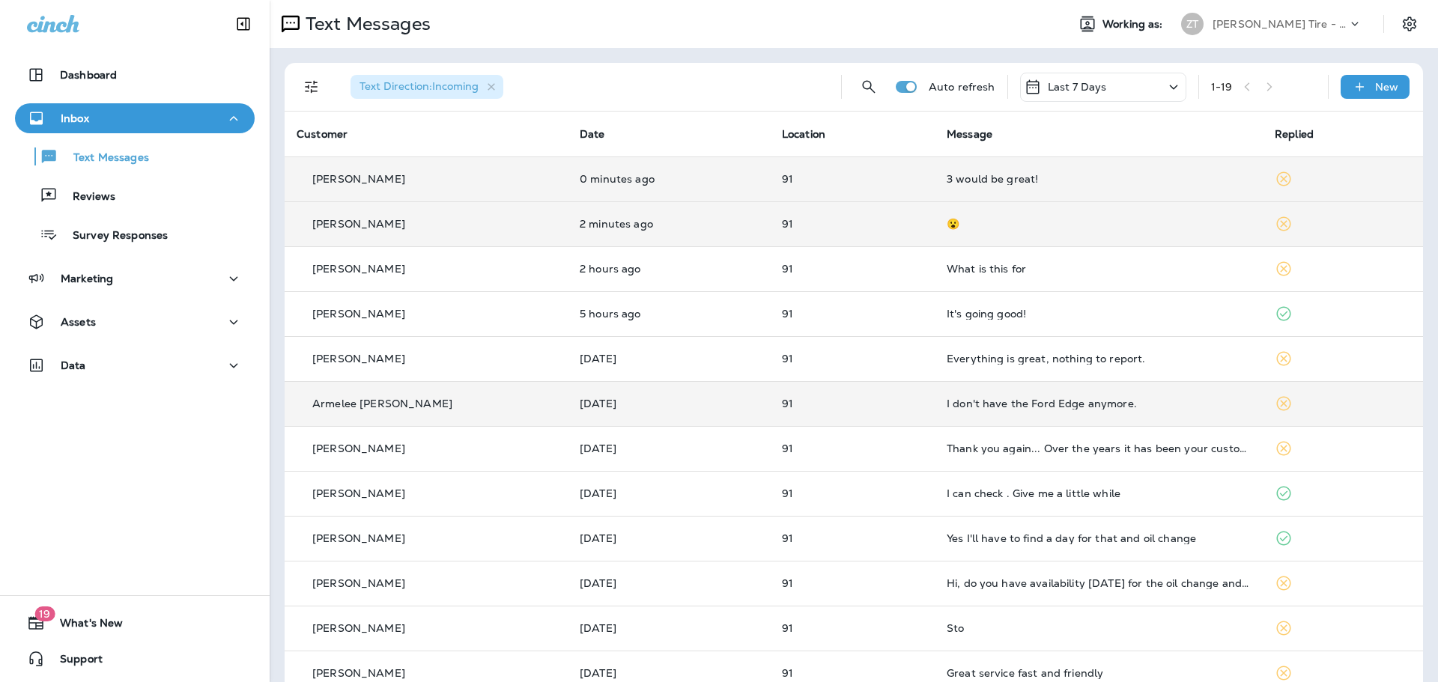
click at [1029, 181] on div "3 would be great!" at bounding box center [1099, 179] width 304 height 12
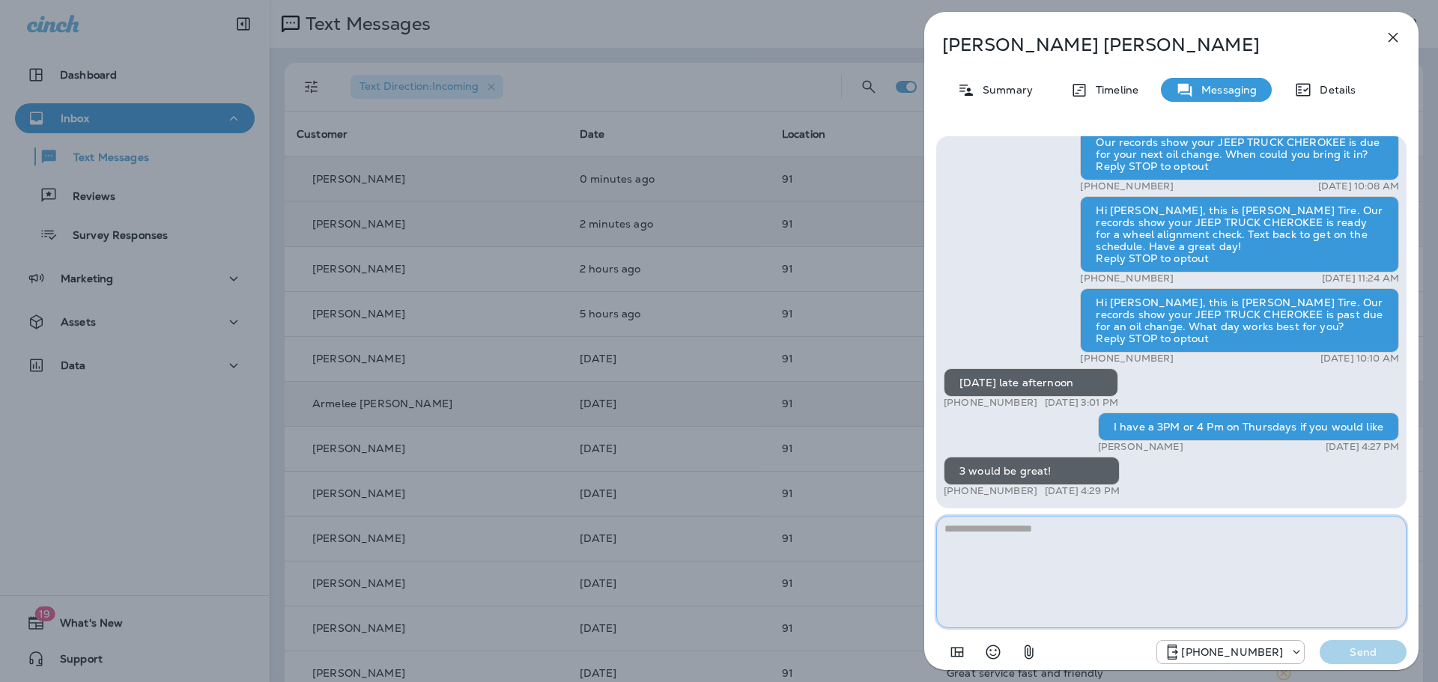
click at [1045, 563] on textarea at bounding box center [1171, 572] width 470 height 112
type textarea "**********"
click at [1356, 652] on p "Send" at bounding box center [1363, 652] width 63 height 13
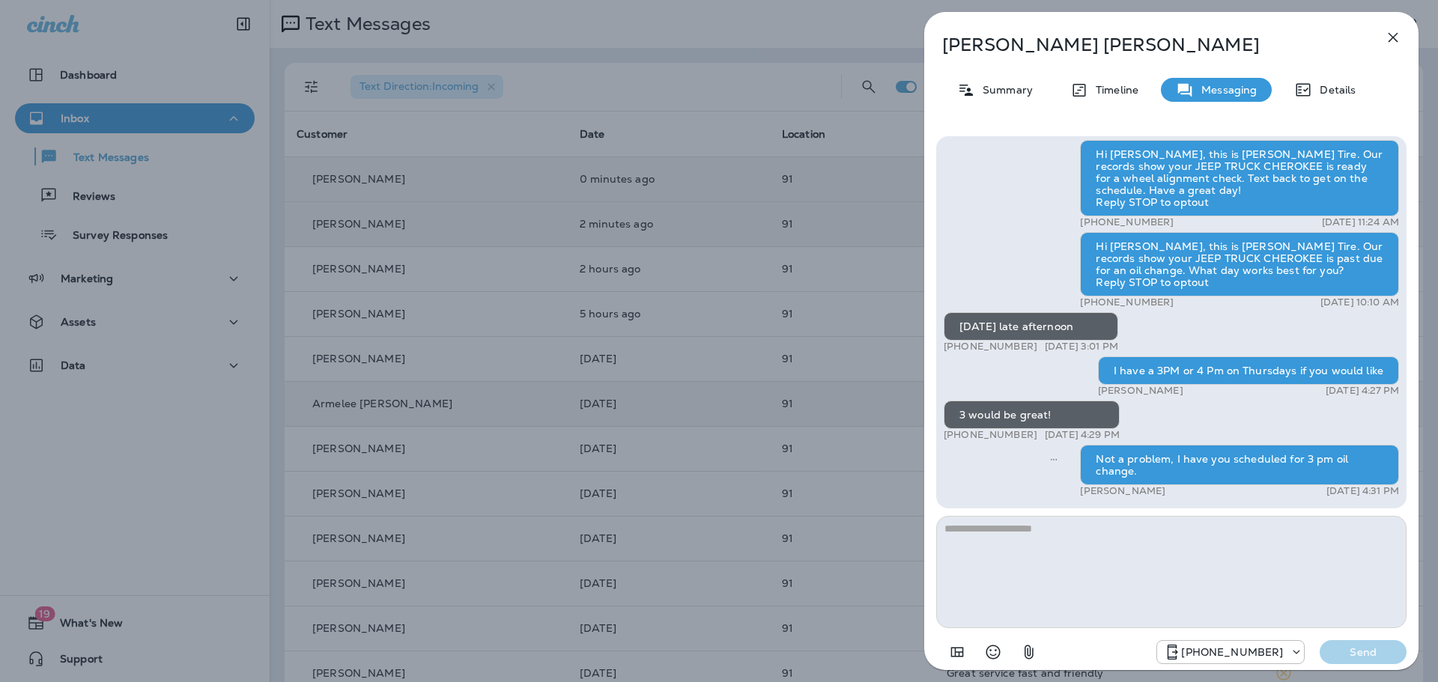
click at [792, 545] on div "[PERSON_NAME] Summary Timeline Messaging Details Thank you for stopping by [PER…" at bounding box center [719, 341] width 1438 height 682
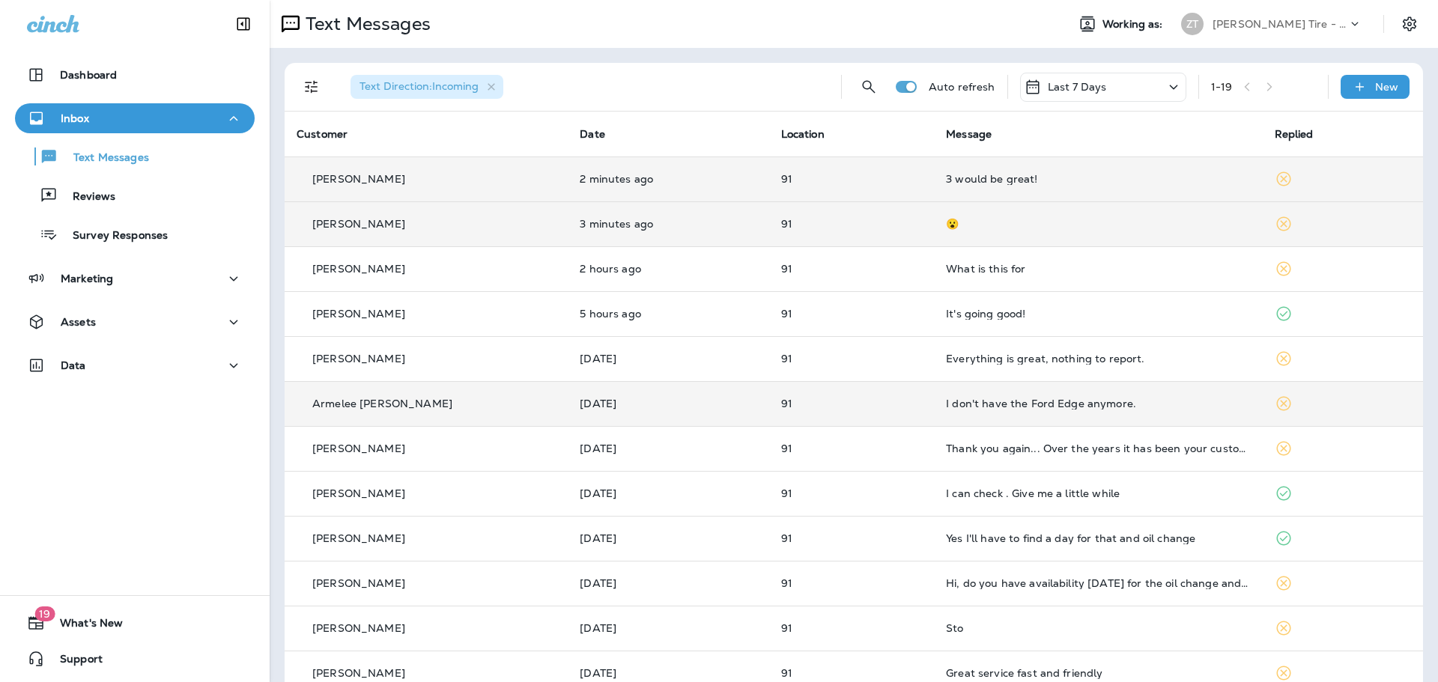
click at [1087, 238] on td "😮" at bounding box center [1098, 224] width 328 height 45
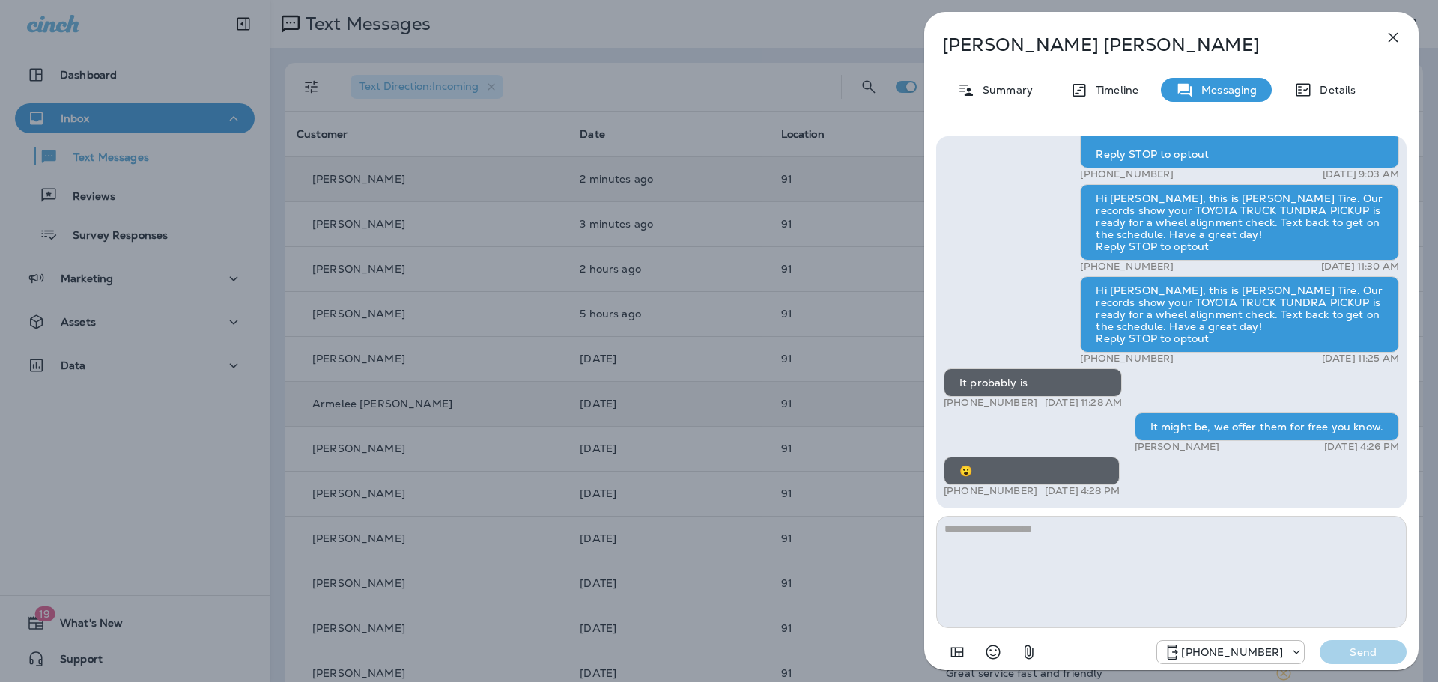
click at [1017, 530] on textarea at bounding box center [1171, 572] width 470 height 112
type textarea "**********"
click at [1335, 652] on p "Send" at bounding box center [1363, 652] width 63 height 13
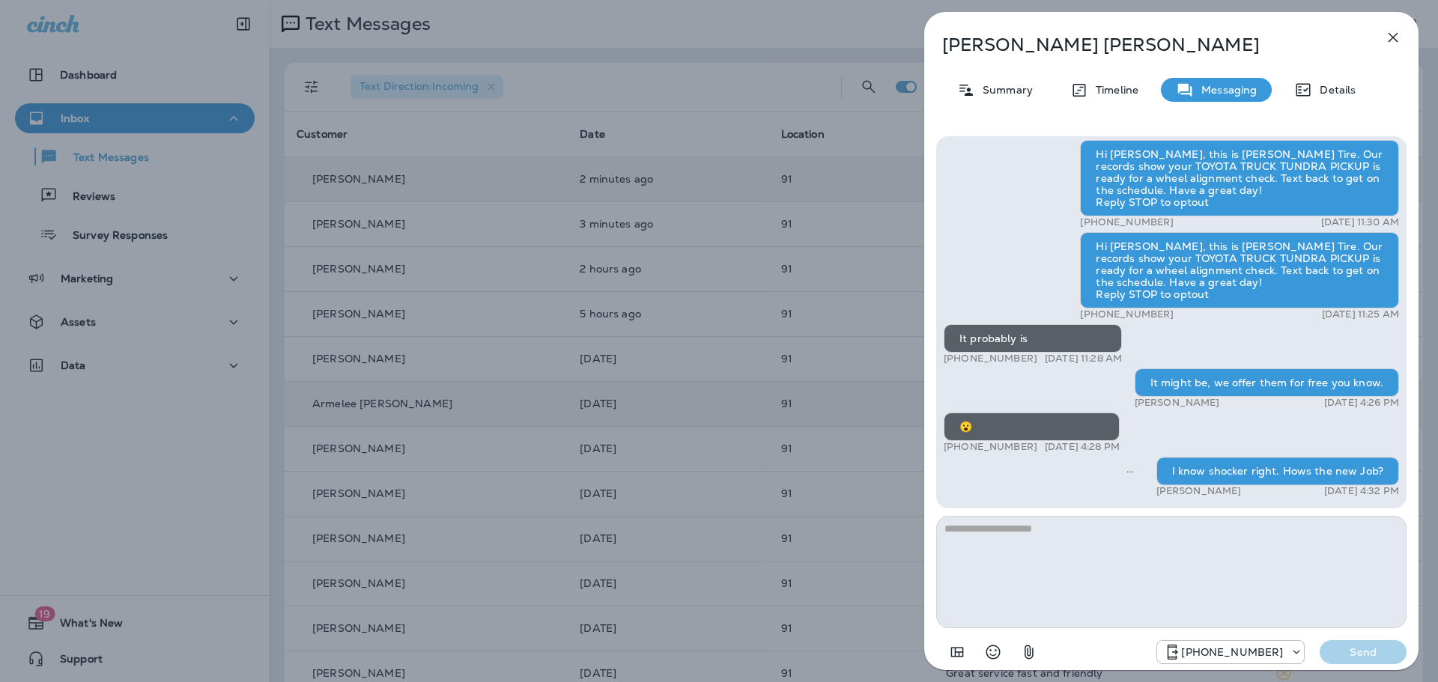
click at [729, 377] on div "[PERSON_NAME] Summary Timeline Messaging Details Thank you for stopping by [PER…" at bounding box center [719, 341] width 1438 height 682
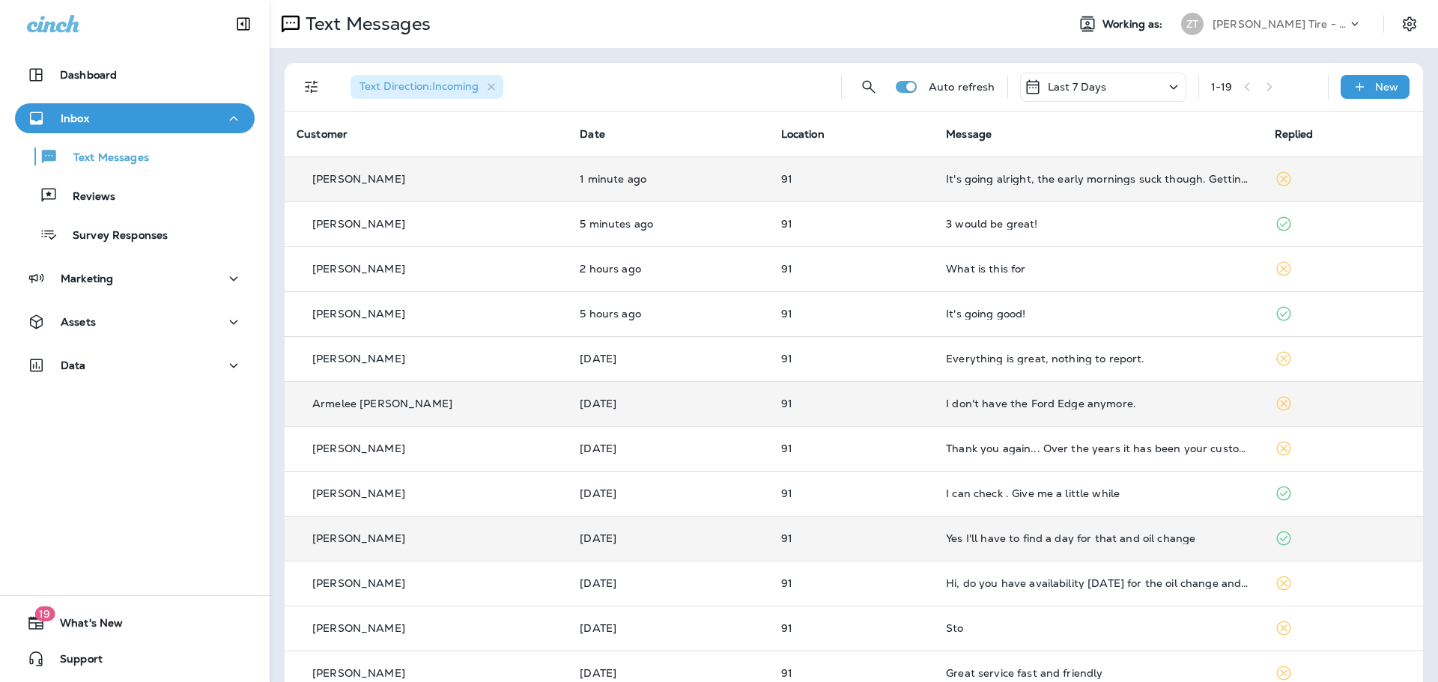
click at [1026, 193] on td "It's going alright, the early mornings suck though. Getting to bed early is the…" at bounding box center [1098, 179] width 328 height 45
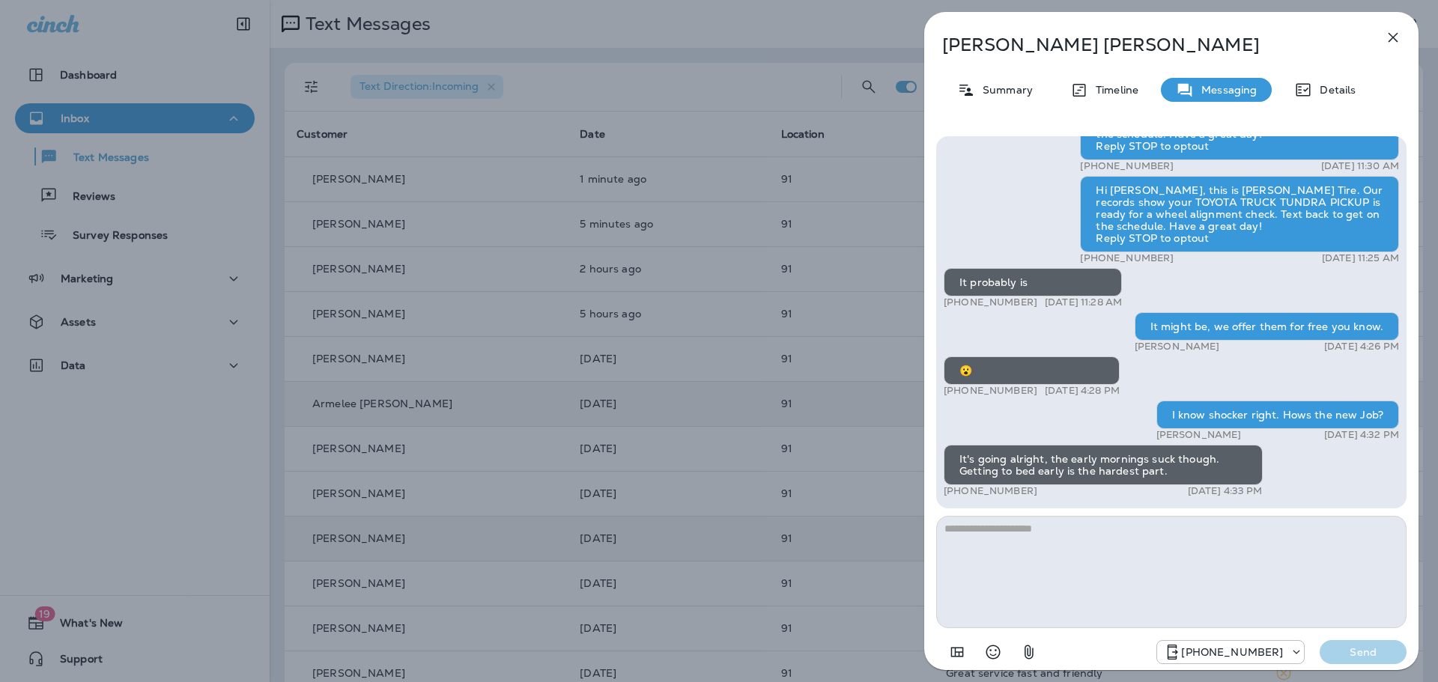
click at [993, 532] on textarea at bounding box center [1171, 572] width 470 height 112
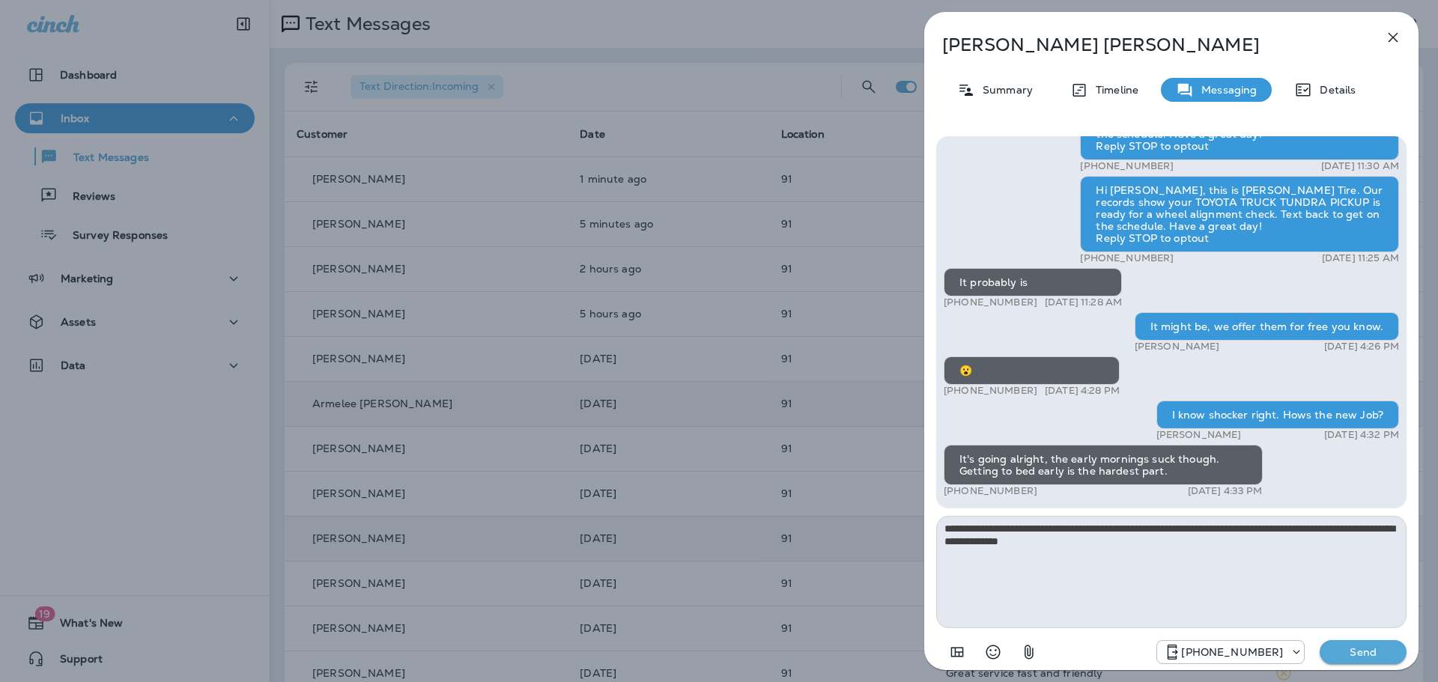
type textarea "**********"
click at [1379, 654] on p "Send" at bounding box center [1363, 652] width 63 height 13
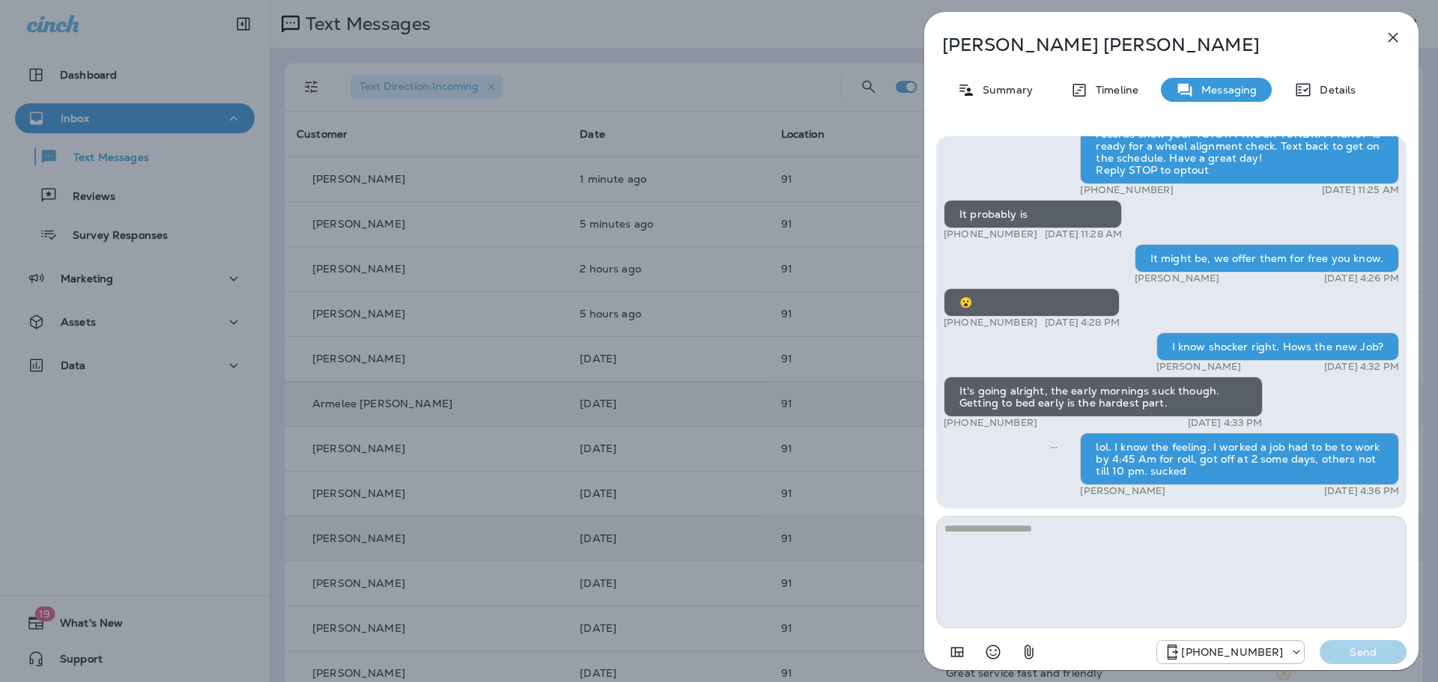
click at [611, 318] on div "[PERSON_NAME] Summary Timeline Messaging Details Thank you for stopping by [PER…" at bounding box center [719, 341] width 1438 height 682
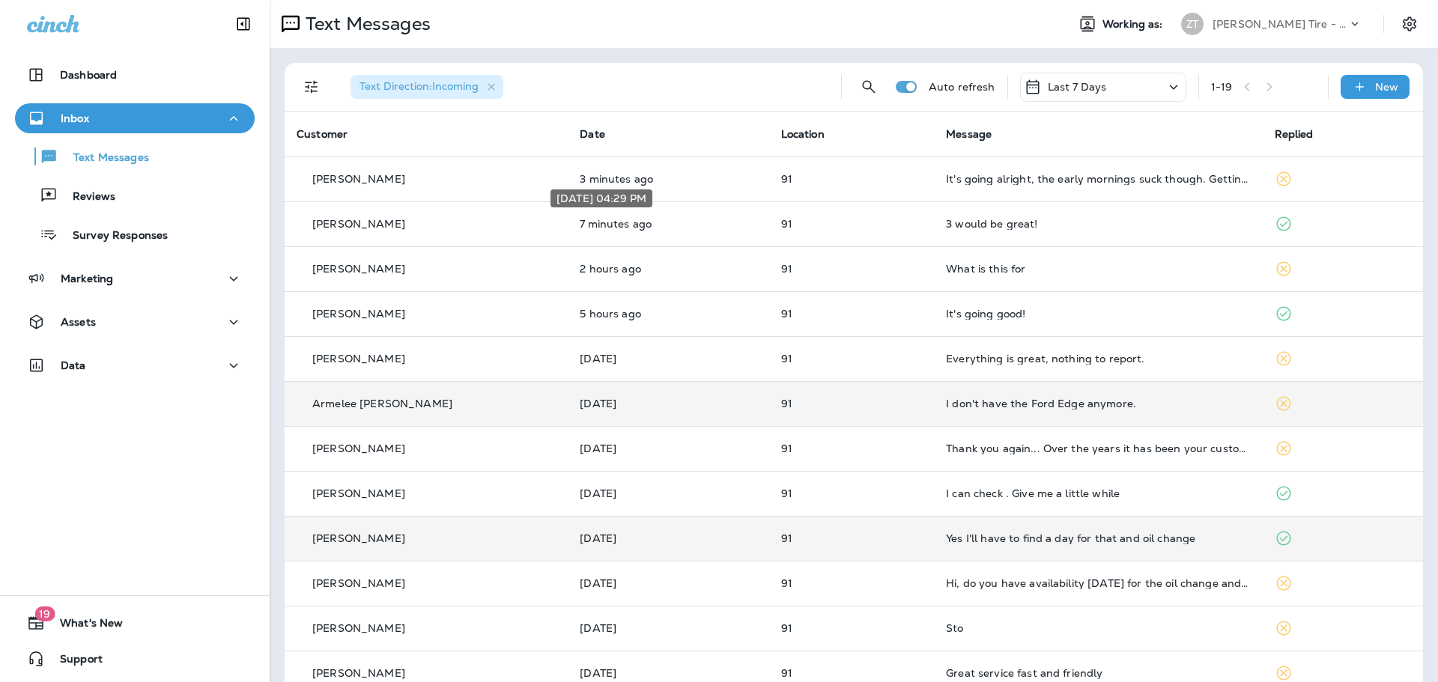
click at [654, 208] on div "[DATE] 04:29 PM" at bounding box center [601, 203] width 105 height 30
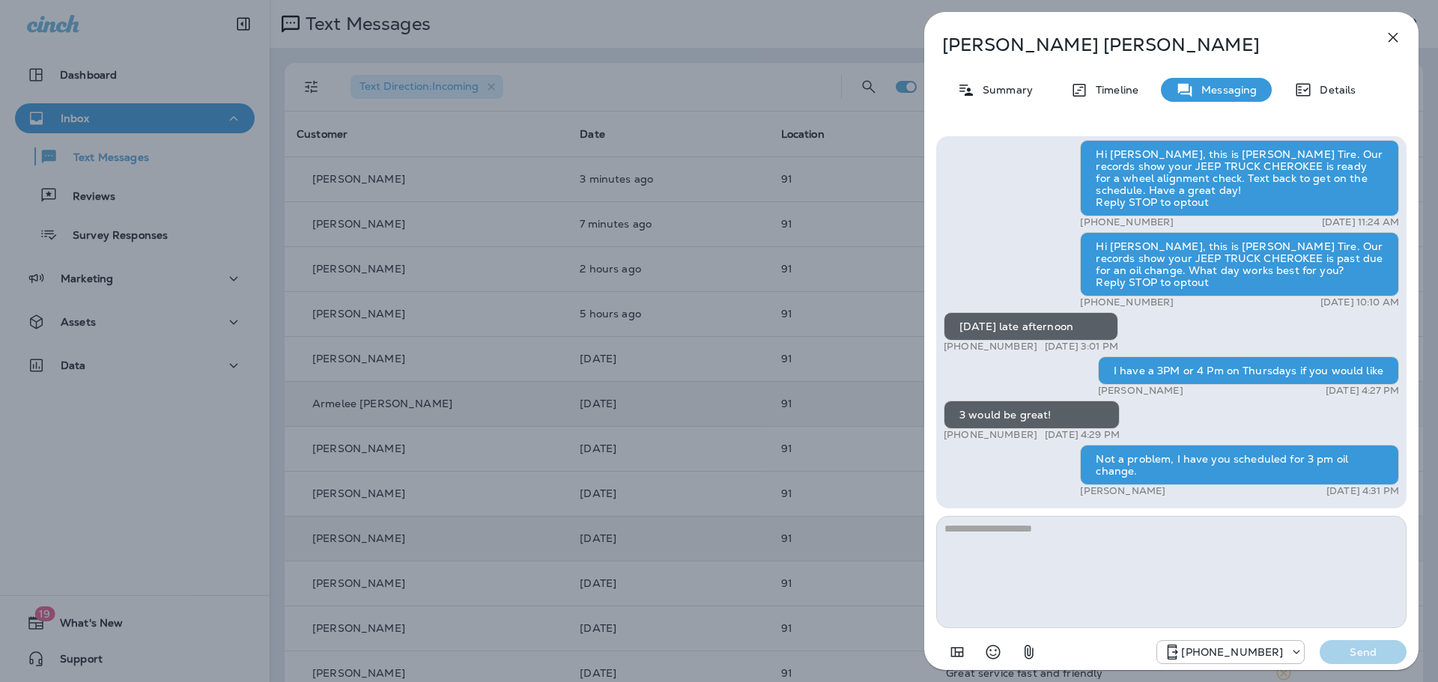
click at [679, 204] on div "[PERSON_NAME] Summary Timeline Messaging Details Thank you for stopping by [PER…" at bounding box center [719, 341] width 1438 height 682
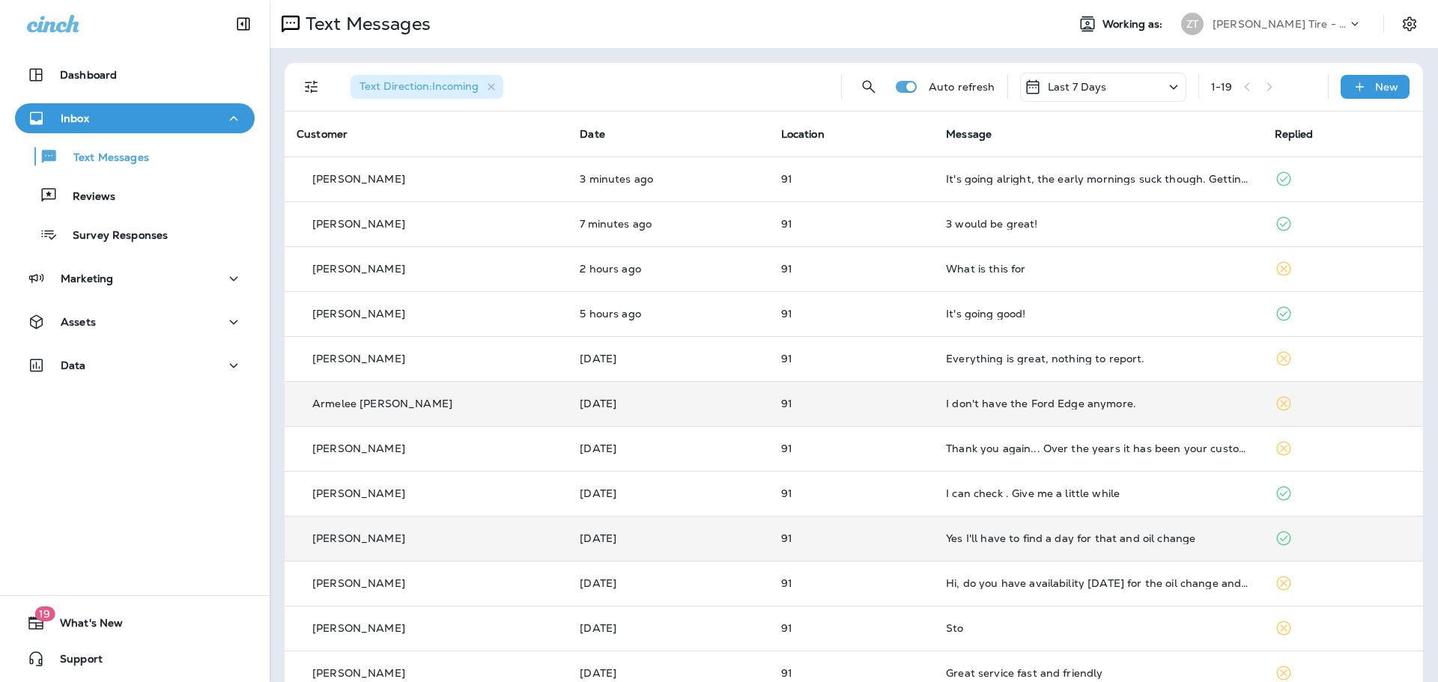
click at [744, 172] on div at bounding box center [719, 341] width 1438 height 682
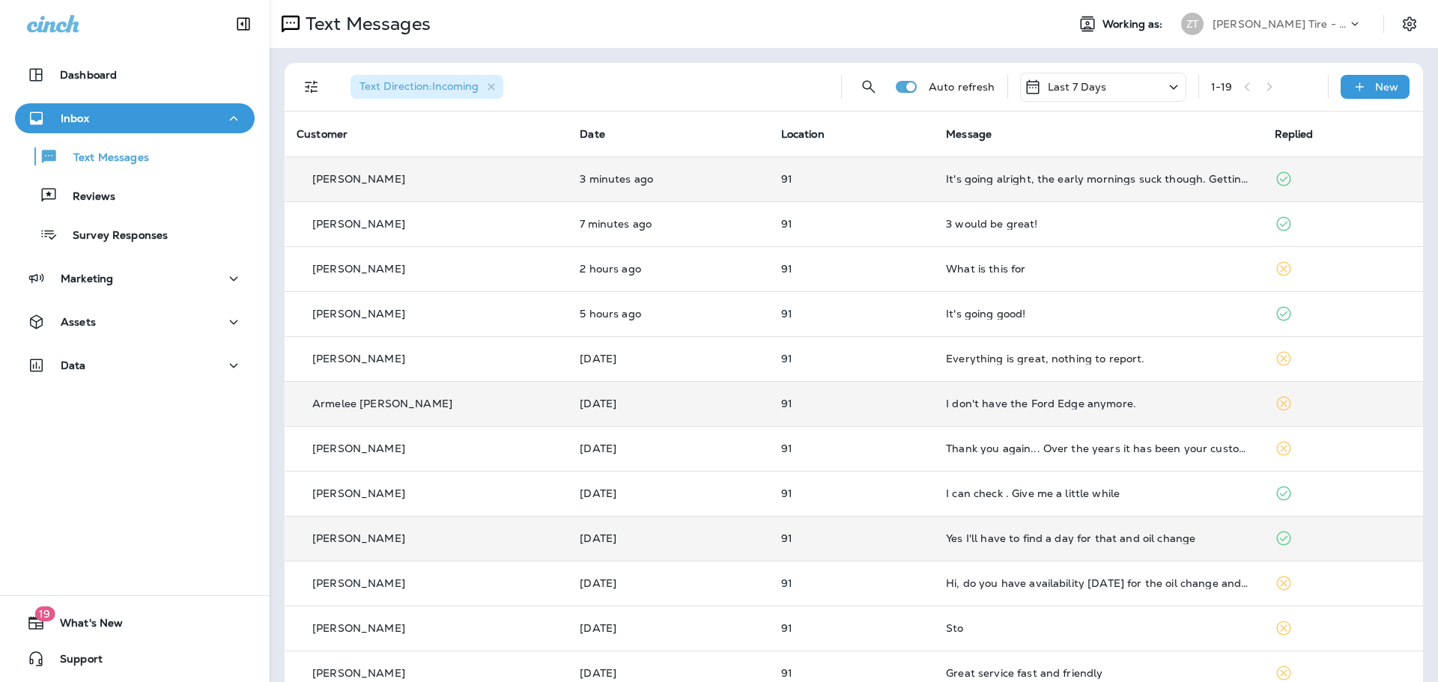
click at [942, 190] on td "It's going alright, the early mornings suck though. Getting to bed early is the…" at bounding box center [1098, 179] width 328 height 45
